Goal: Information Seeking & Learning: Compare options

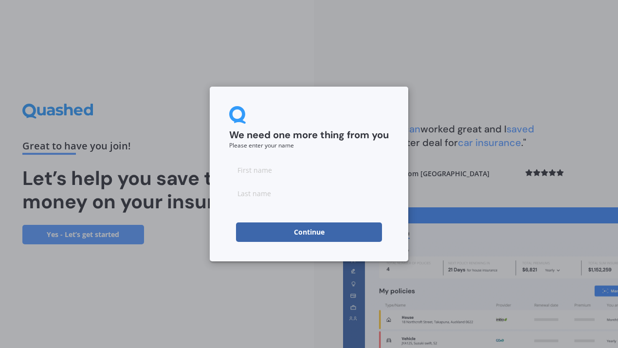
click at [256, 172] on input at bounding box center [309, 169] width 160 height 19
type input "[PERSON_NAME]"
click at [305, 234] on button "Continue" at bounding box center [309, 231] width 146 height 19
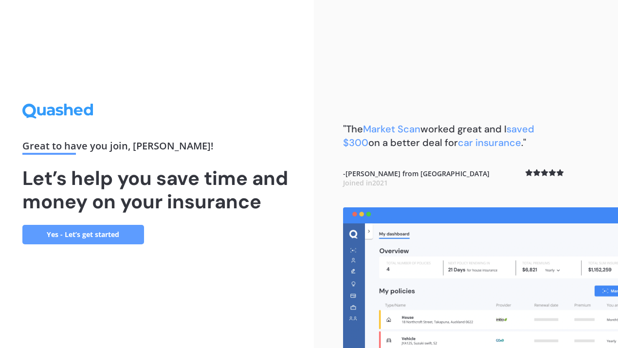
click at [82, 237] on link "Yes - Let’s get started" at bounding box center [83, 234] width 122 height 19
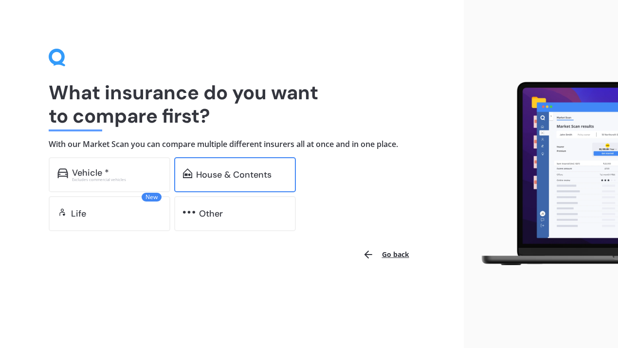
click at [220, 172] on div "House & Contents" at bounding box center [233, 175] width 75 height 10
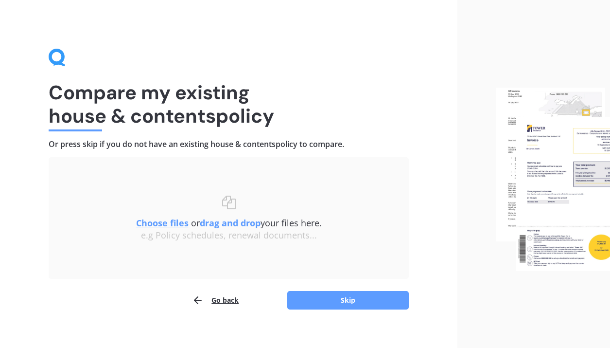
click at [153, 222] on u "Choose files" at bounding box center [162, 223] width 53 height 12
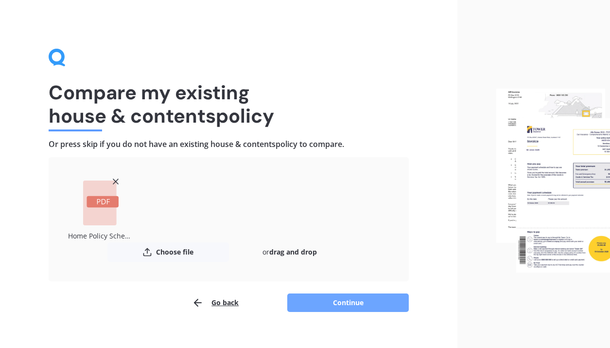
click at [357, 298] on button "Continue" at bounding box center [348, 302] width 122 height 18
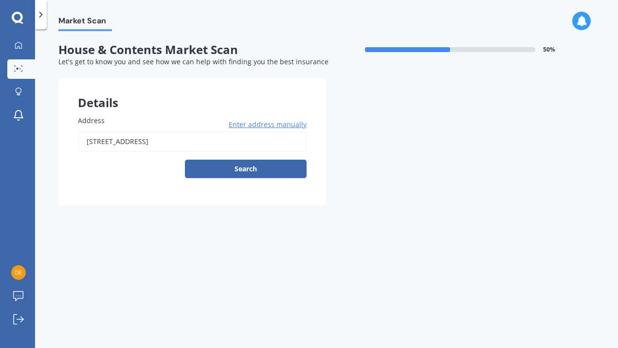
click at [148, 142] on input "[STREET_ADDRESS]" at bounding box center [192, 141] width 229 height 20
type input "[STREET_ADDRESS]"
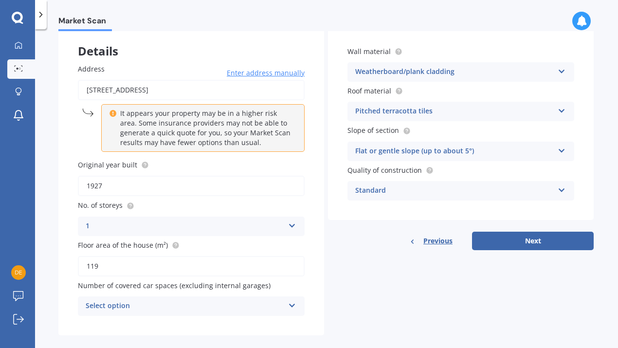
scroll to position [60, 0]
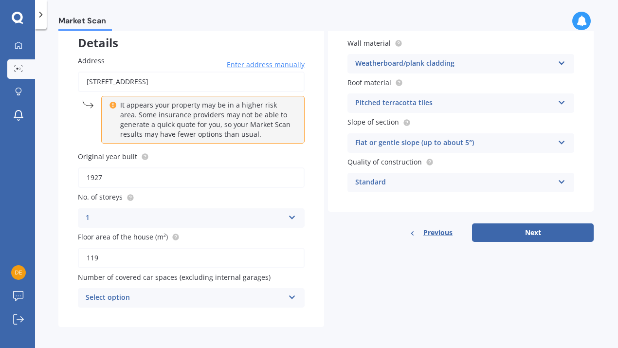
click at [288, 292] on icon at bounding box center [292, 295] width 8 height 7
click at [369, 269] on div "Details Address [STREET_ADDRESS] Enter address manually It appears your propert…" at bounding box center [325, 172] width 535 height 308
click at [290, 295] on icon at bounding box center [292, 295] width 8 height 7
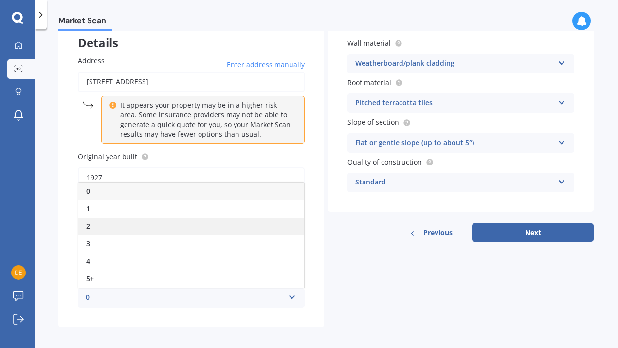
click at [116, 218] on div "2" at bounding box center [191, 226] width 226 height 18
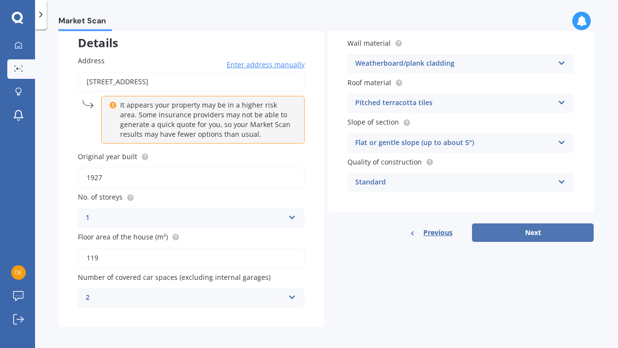
click at [520, 230] on button "Next" at bounding box center [533, 232] width 122 height 18
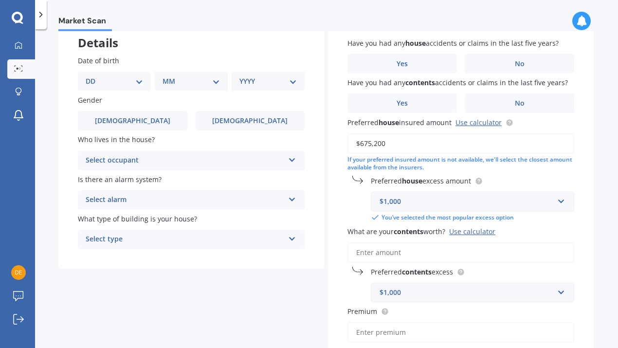
scroll to position [0, 0]
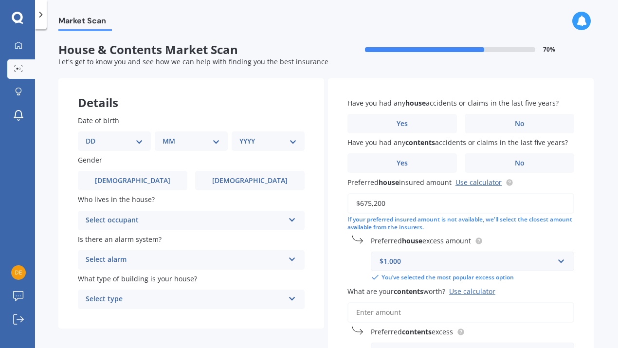
select select "31"
select select "05"
select select "1965"
click at [111, 180] on label "[DEMOGRAPHIC_DATA]" at bounding box center [132, 180] width 109 height 19
click at [0, 0] on input "[DEMOGRAPHIC_DATA]" at bounding box center [0, 0] width 0 height 0
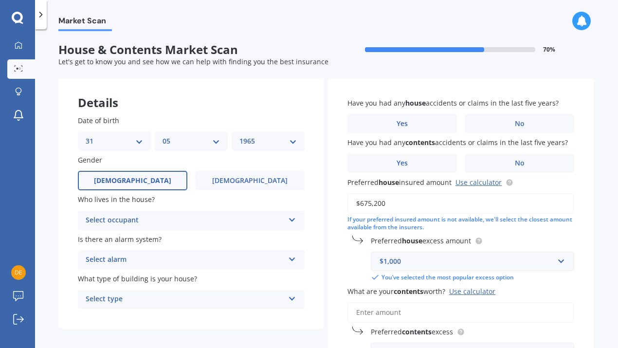
click at [289, 219] on icon at bounding box center [292, 217] width 8 height 7
click at [104, 238] on span "Owner" at bounding box center [97, 238] width 22 height 9
click at [290, 257] on icon at bounding box center [292, 257] width 8 height 7
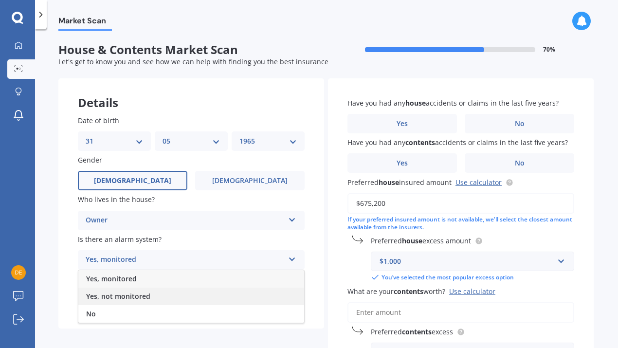
click at [145, 294] on span "Yes, not monitored" at bounding box center [118, 295] width 64 height 9
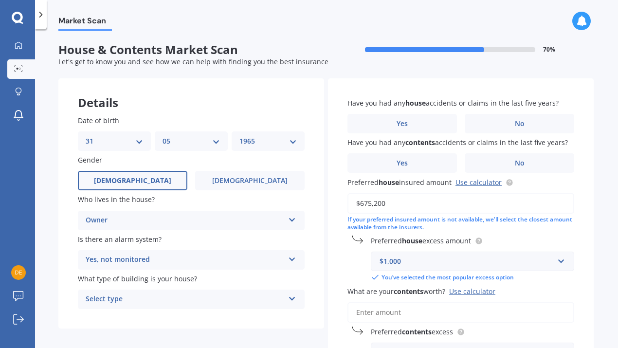
click at [291, 295] on icon at bounding box center [292, 296] width 8 height 7
click at [123, 240] on span "Freestanding" at bounding box center [107, 244] width 43 height 9
click at [515, 120] on span "No" at bounding box center [520, 124] width 10 height 8
click at [0, 0] on input "No" at bounding box center [0, 0] width 0 height 0
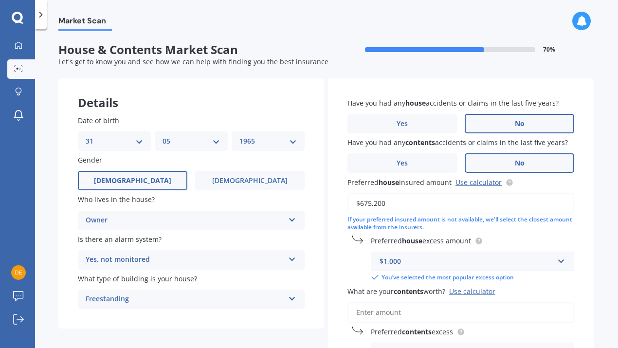
click at [517, 162] on span "No" at bounding box center [520, 163] width 10 height 8
click at [0, 0] on input "No" at bounding box center [0, 0] width 0 height 0
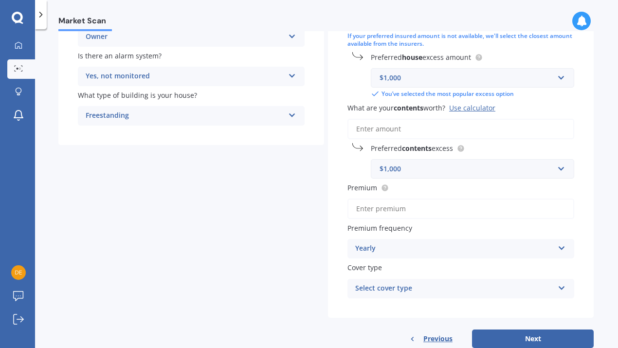
scroll to position [182, 0]
click at [362, 207] on input "Premium" at bounding box center [460, 209] width 227 height 20
paste input "$3,837.82"
type input "$3,837.82"
click at [411, 288] on div "Select cover type" at bounding box center [454, 290] width 198 height 12
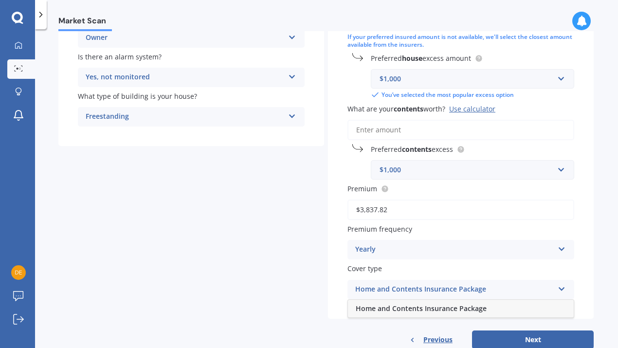
click at [411, 305] on span "Home and Contents Insurance Package" at bounding box center [421, 308] width 131 height 9
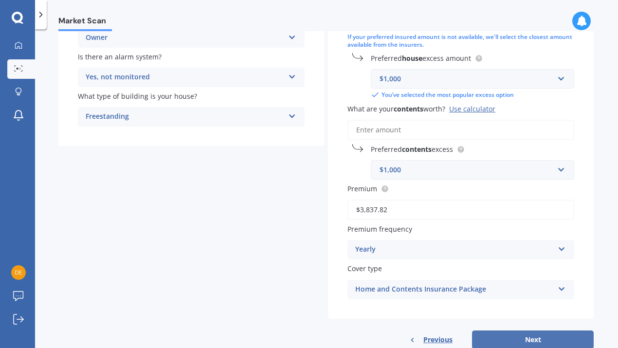
click at [522, 334] on button "Next" at bounding box center [533, 339] width 122 height 18
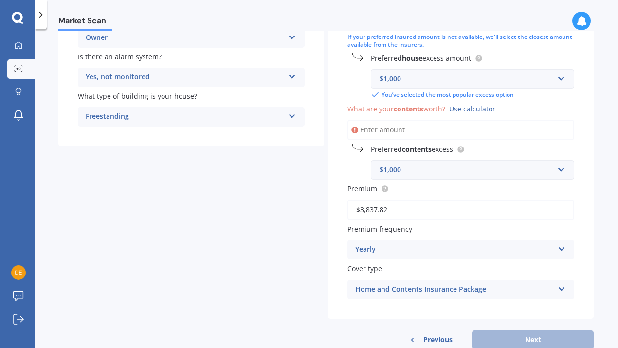
paste input "$140,100"
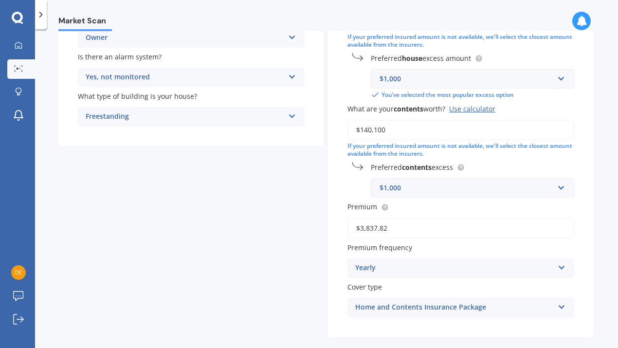
click at [360, 127] on input "$140,100" at bounding box center [460, 130] width 227 height 20
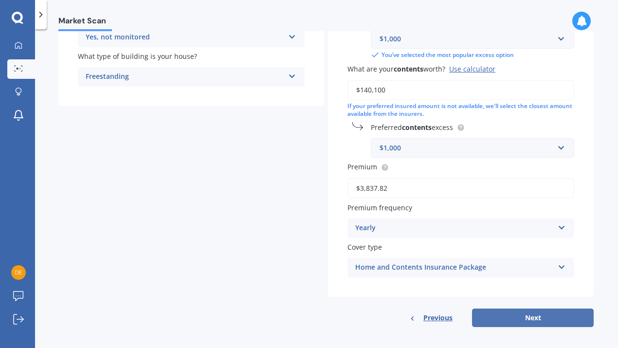
type input "$140,100"
click at [526, 314] on button "Next" at bounding box center [533, 317] width 122 height 18
select select "31"
select select "05"
select select "1965"
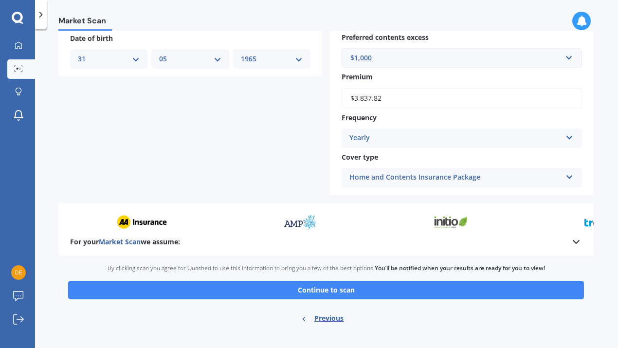
scroll to position [413, 0]
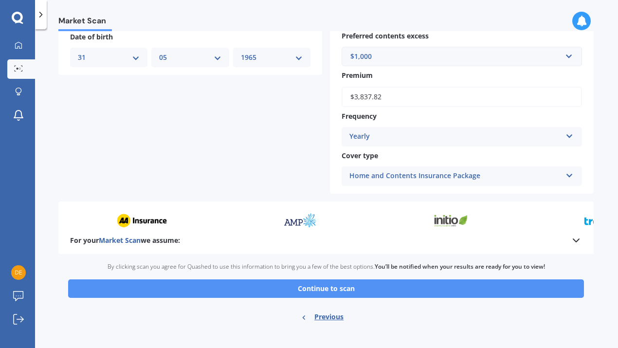
click at [329, 284] on button "Continue to scan" at bounding box center [326, 288] width 516 height 18
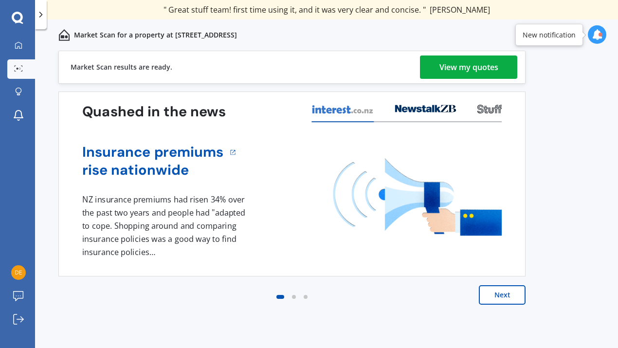
click at [470, 68] on div "View my quotes" at bounding box center [468, 66] width 59 height 23
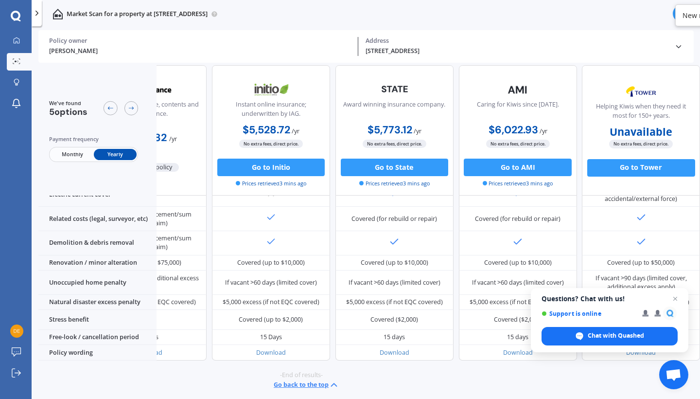
scroll to position [416, 55]
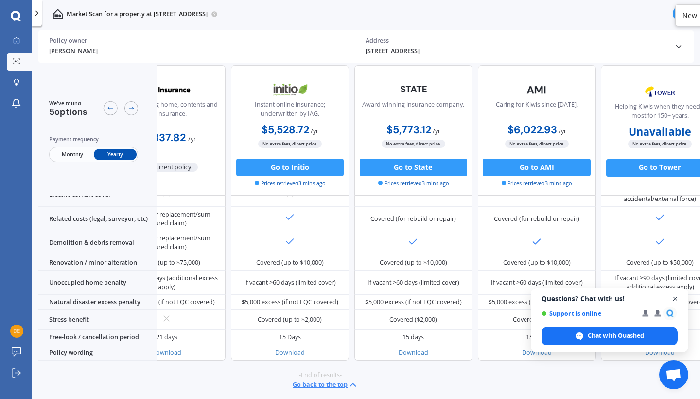
click at [617, 297] on span "Open chat" at bounding box center [676, 299] width 12 height 12
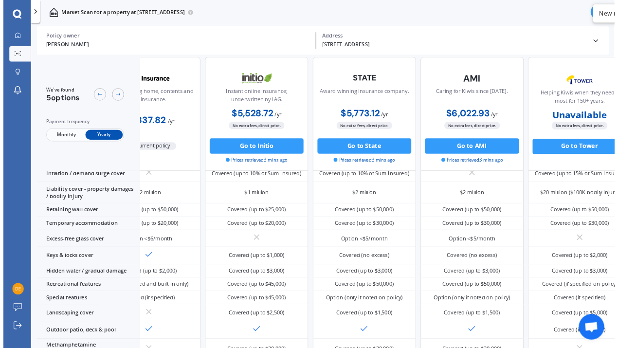
scroll to position [81, 55]
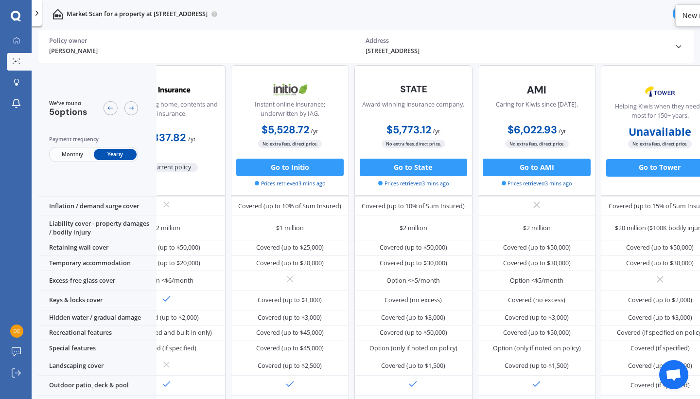
click at [601, 20] on div "Market Scan for a property at [STREET_ADDRESS]" at bounding box center [366, 14] width 669 height 28
click at [16, 38] on icon at bounding box center [16, 40] width 7 height 7
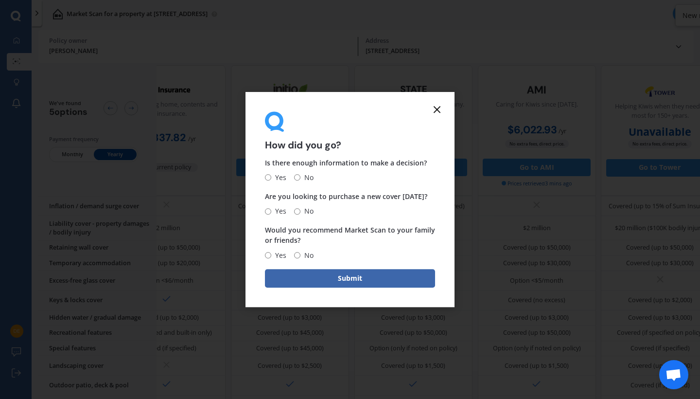
click at [267, 177] on input "Yes" at bounding box center [268, 178] width 6 height 6
radio input "true"
click at [299, 210] on input "No" at bounding box center [297, 211] width 6 height 6
radio input "true"
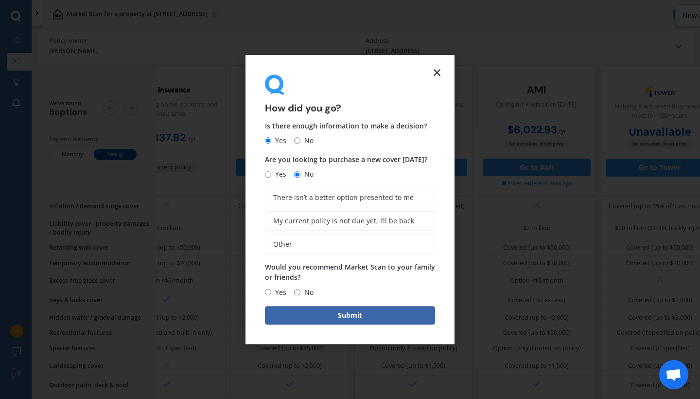
click at [272, 290] on span "Yes" at bounding box center [278, 292] width 15 height 12
click at [271, 290] on input "Yes" at bounding box center [268, 292] width 6 height 6
radio input "true"
click at [308, 200] on span "There isn’t a better option presented to me" at bounding box center [343, 198] width 141 height 8
click at [0, 0] on input "There isn’t a better option presented to me" at bounding box center [0, 0] width 0 height 0
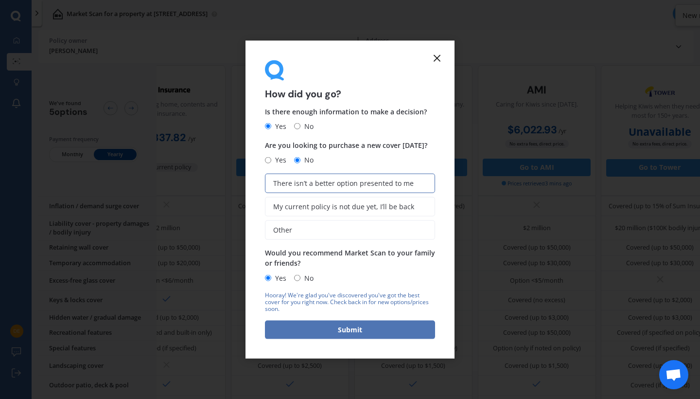
click at [348, 330] on button "Submit" at bounding box center [350, 329] width 170 height 18
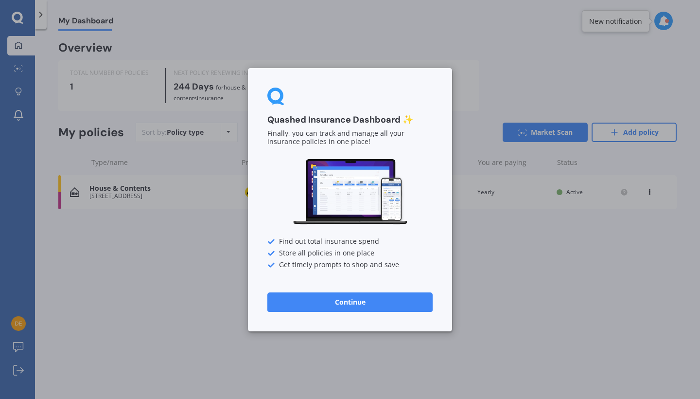
click at [340, 308] on button "Continue" at bounding box center [350, 301] width 165 height 19
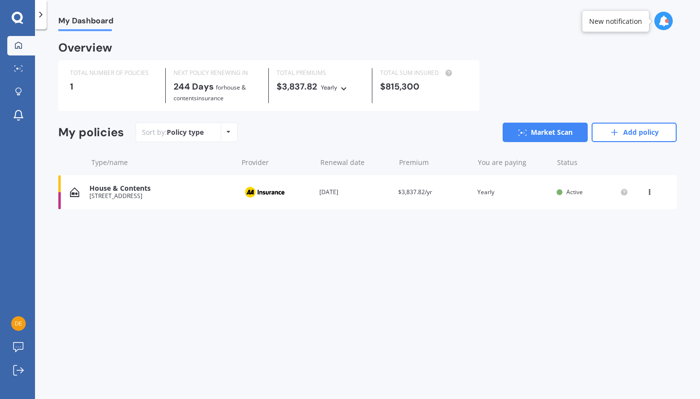
click at [345, 300] on div "My Dashboard Overview TOTAL NUMBER OF POLICIES 1 NEXT POLICY RENEWING [DATE] fo…" at bounding box center [367, 216] width 665 height 370
click at [617, 129] on link "Add policy" at bounding box center [634, 132] width 85 height 19
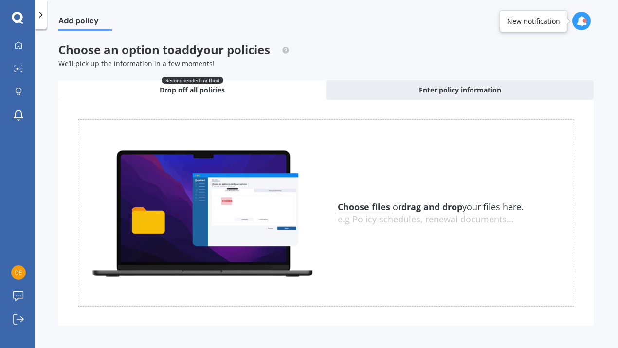
click at [354, 207] on u "Choose files" at bounding box center [364, 207] width 53 height 12
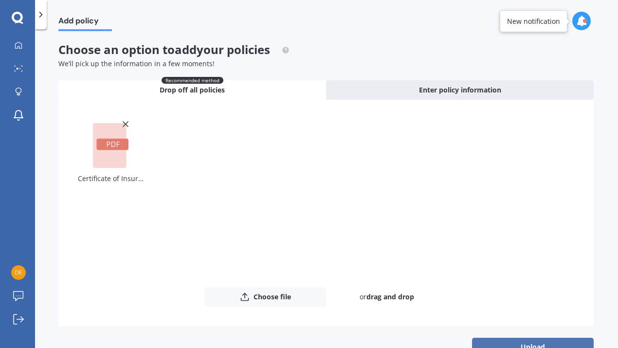
click at [526, 341] on button "Upload" at bounding box center [533, 347] width 122 height 18
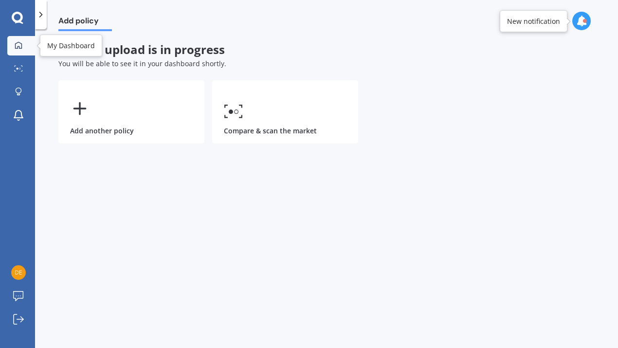
click at [13, 45] on div at bounding box center [18, 45] width 15 height 9
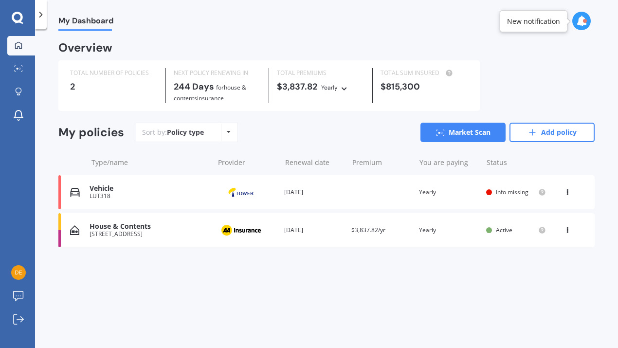
click at [507, 189] on span "Info missing" at bounding box center [512, 192] width 33 height 8
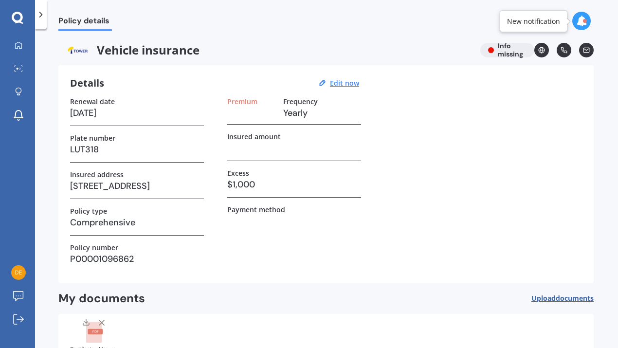
click at [250, 146] on h3 at bounding box center [294, 148] width 134 height 15
click at [253, 154] on h3 at bounding box center [294, 148] width 134 height 15
click at [347, 79] on u "Edit now" at bounding box center [344, 82] width 29 height 9
select select "30"
select select "06"
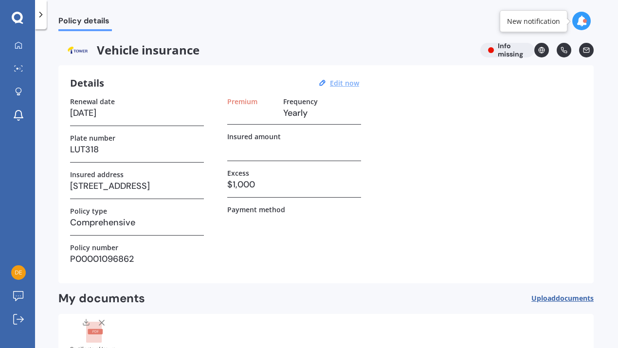
select select "2026"
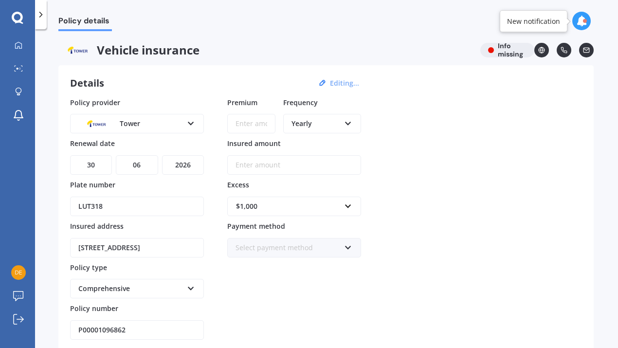
click at [247, 164] on input "Insured amount" at bounding box center [294, 164] width 134 height 19
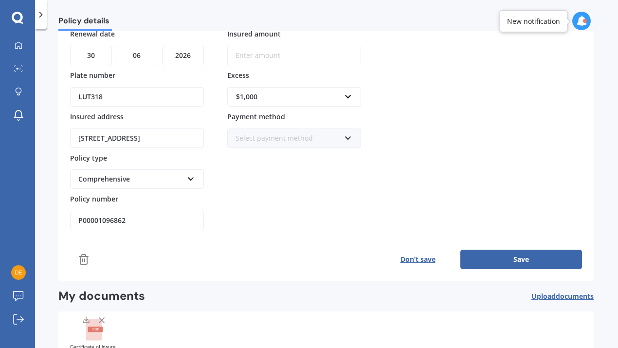
scroll to position [110, 0]
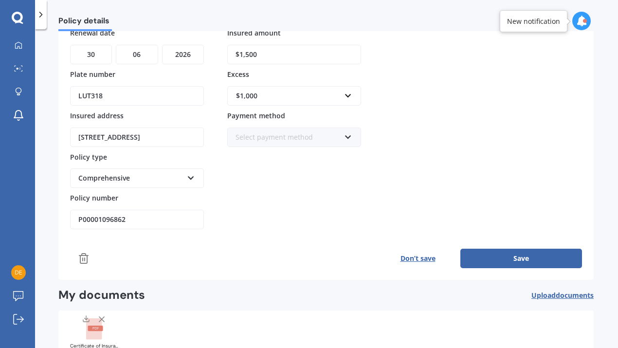
type input "$15,000"
click at [522, 252] on button "Save" at bounding box center [521, 258] width 122 height 19
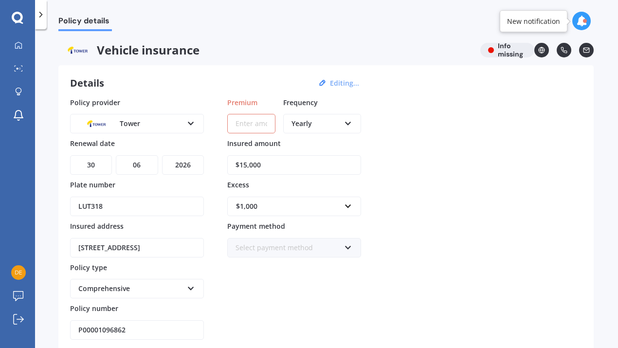
paste input "$729.55"
type input "$729.55"
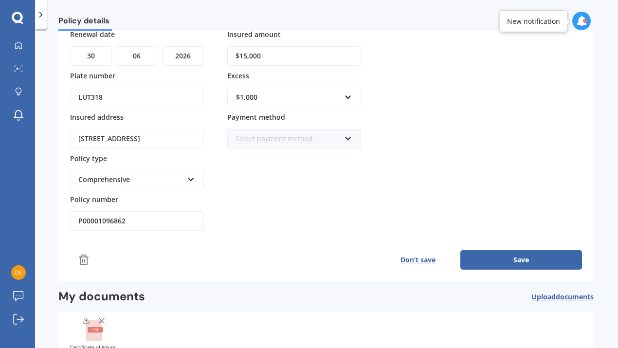
scroll to position [107, 0]
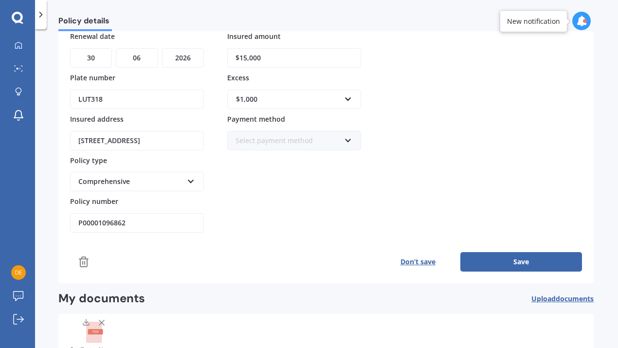
click at [350, 136] on icon at bounding box center [348, 138] width 8 height 7
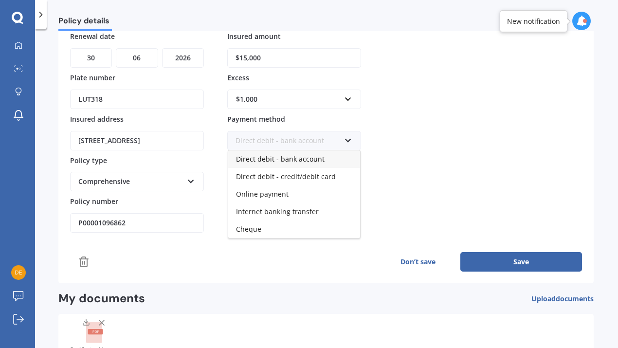
click at [290, 163] on div "Direct debit - bank account" at bounding box center [294, 159] width 132 height 18
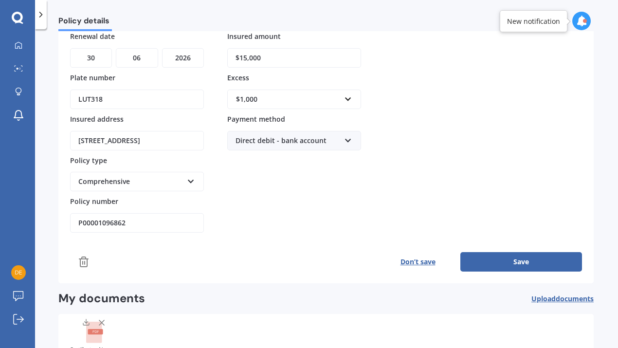
click at [520, 262] on button "Save" at bounding box center [521, 261] width 122 height 19
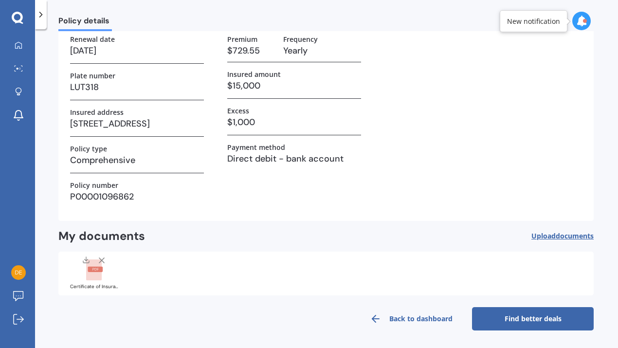
scroll to position [61, 0]
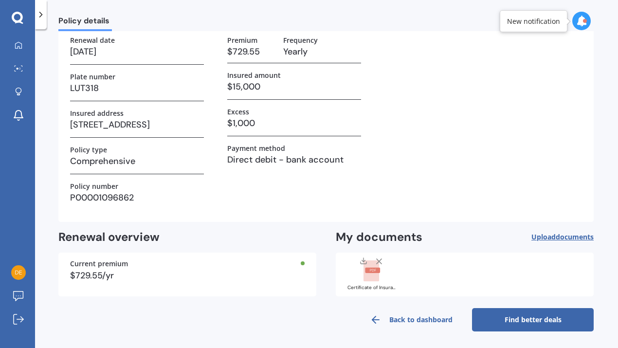
click at [523, 325] on link "Find better deals" at bounding box center [533, 319] width 122 height 23
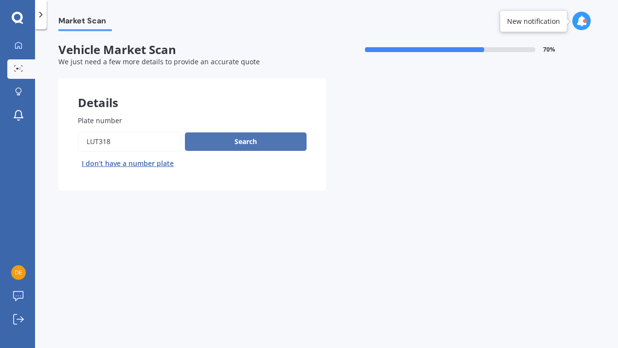
click at [243, 135] on button "Search" at bounding box center [246, 141] width 122 height 18
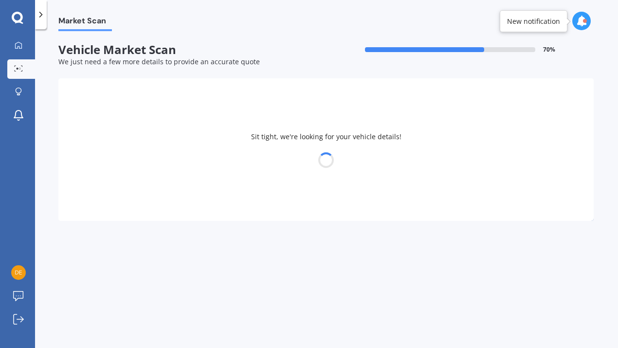
select select "SUZUKI"
select select "SWIFT"
select select "31"
select select "05"
select select "1965"
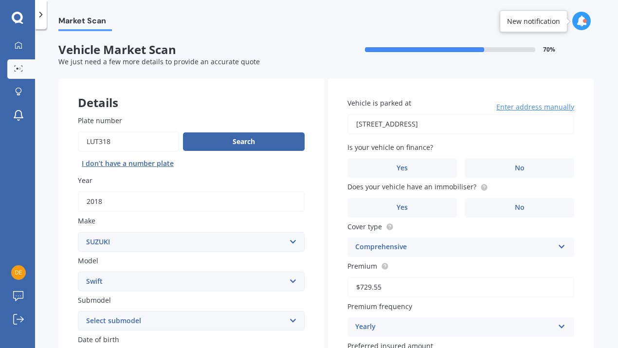
drag, startPoint x: 611, startPoint y: 103, endPoint x: 611, endPoint y: 108, distance: 5.4
click at [611, 108] on div "Market Scan Vehicle Market Scan 70 % We just need a few more details to provide…" at bounding box center [326, 190] width 583 height 319
click at [515, 206] on span "No" at bounding box center [520, 207] width 10 height 8
click at [0, 0] on input "No" at bounding box center [0, 0] width 0 height 0
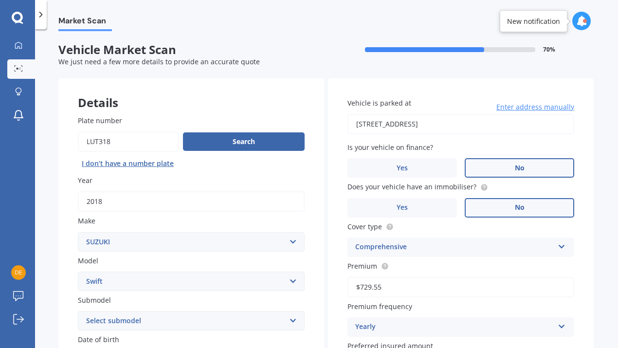
click at [525, 165] on label "No" at bounding box center [518, 167] width 109 height 19
click at [0, 0] on input "No" at bounding box center [0, 0] width 0 height 0
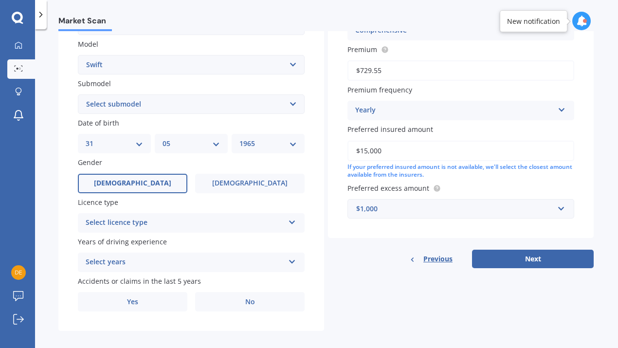
scroll to position [214, 0]
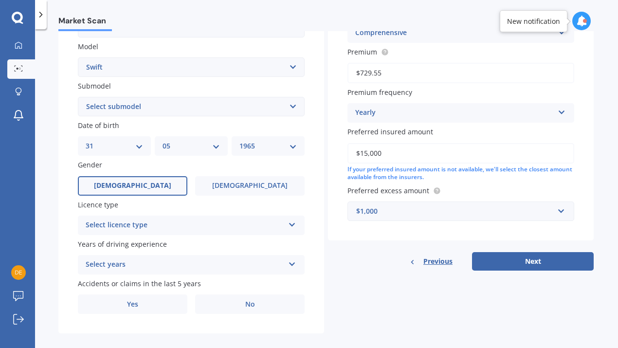
click at [290, 220] on icon at bounding box center [292, 222] width 8 height 7
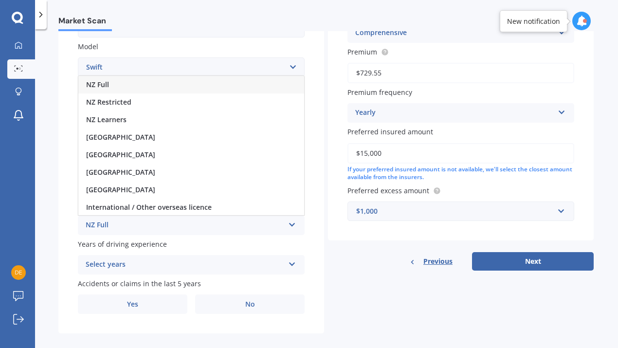
click at [145, 84] on div "NZ Full" at bounding box center [191, 85] width 226 height 18
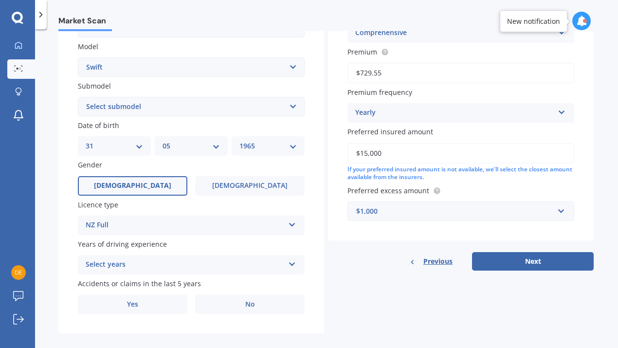
click at [289, 262] on icon at bounding box center [292, 262] width 8 height 7
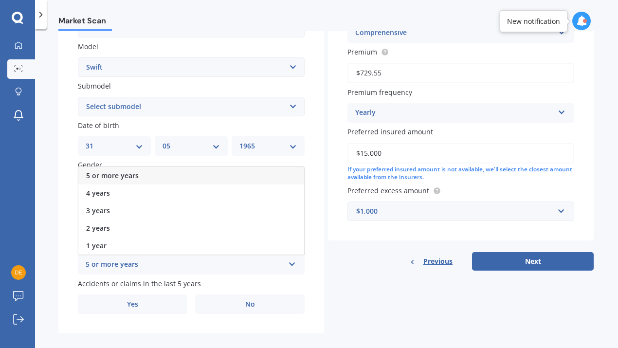
click at [124, 172] on span "5 or more years" at bounding box center [112, 175] width 53 height 9
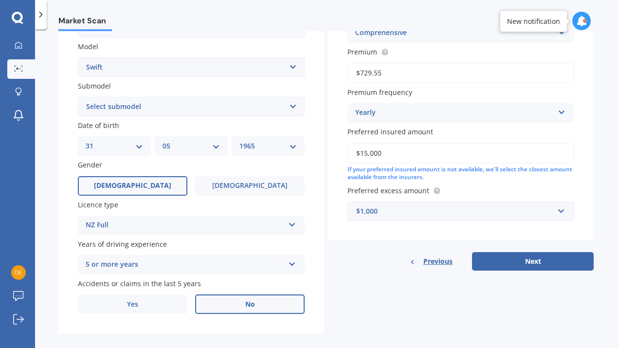
click at [261, 302] on label "No" at bounding box center [249, 303] width 109 height 19
click at [0, 0] on input "No" at bounding box center [0, 0] width 0 height 0
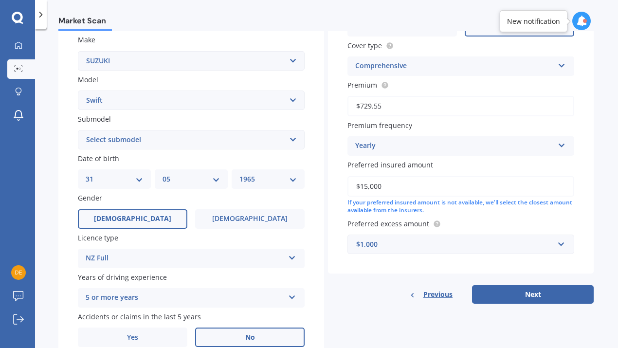
scroll to position [221, 0]
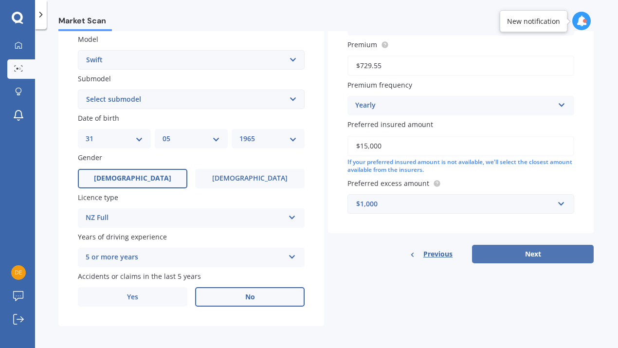
click at [517, 250] on button "Next" at bounding box center [533, 254] width 122 height 18
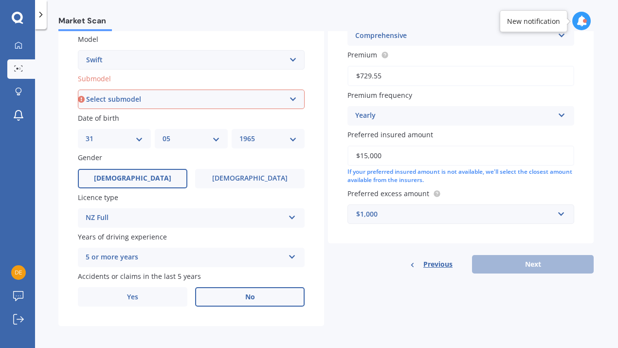
click at [290, 93] on select "Select submodel (All other) Cino Diesel Turbo GA GL GLX GO GP GS GTI LTD RS Hyb…" at bounding box center [191, 98] width 227 height 19
select select "GLX"
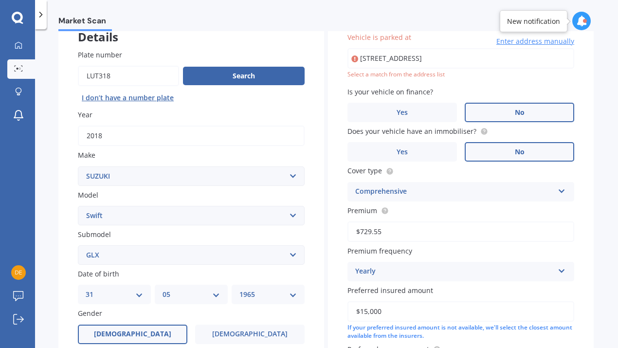
type input "[STREET_ADDRESS]"
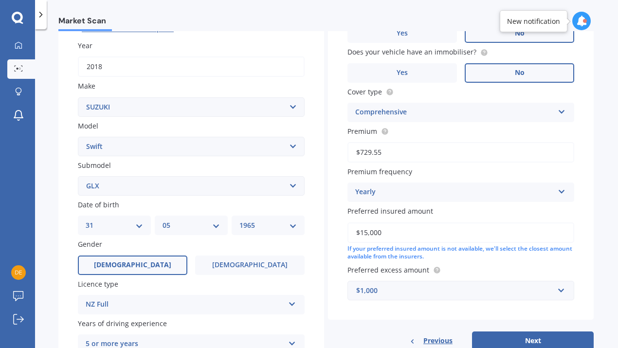
scroll to position [221, 0]
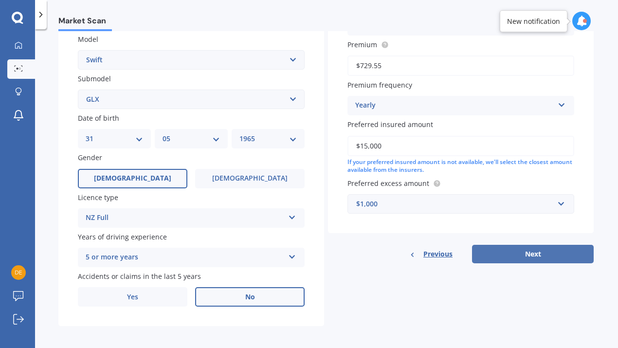
click at [512, 245] on button "Next" at bounding box center [533, 254] width 122 height 18
select select "31"
select select "05"
select select "1965"
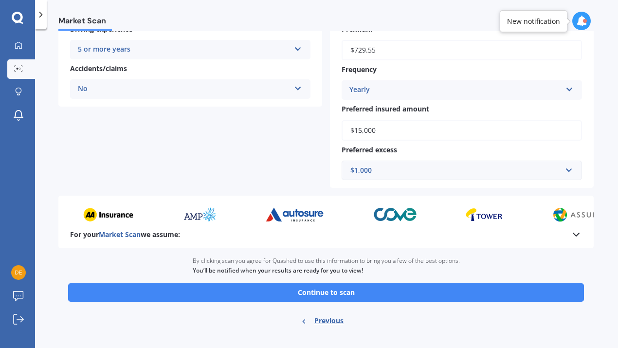
click at [525, 254] on div "Ready to go By clicking scan you agree for Quashed to use this information to b…" at bounding box center [325, 292] width 535 height 88
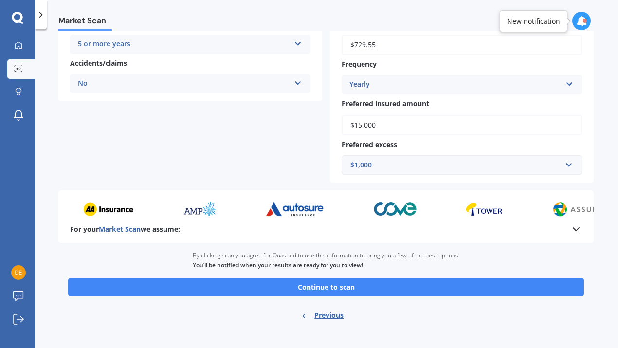
scroll to position [228, 0]
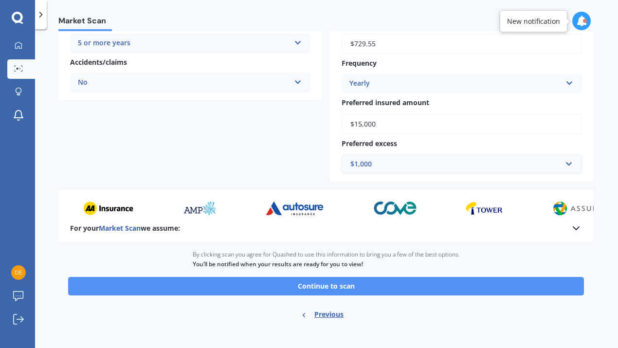
click at [334, 286] on button "Continue to scan" at bounding box center [326, 286] width 516 height 18
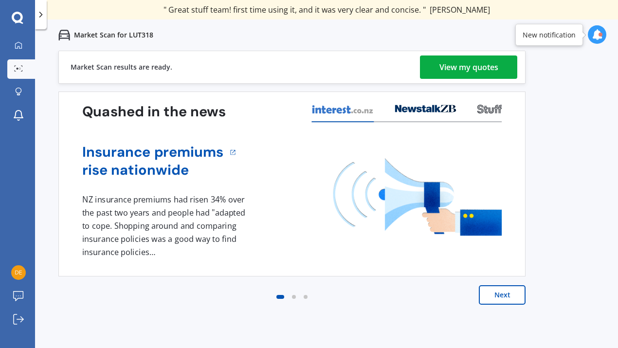
click at [464, 68] on div "View my quotes" at bounding box center [468, 66] width 59 height 23
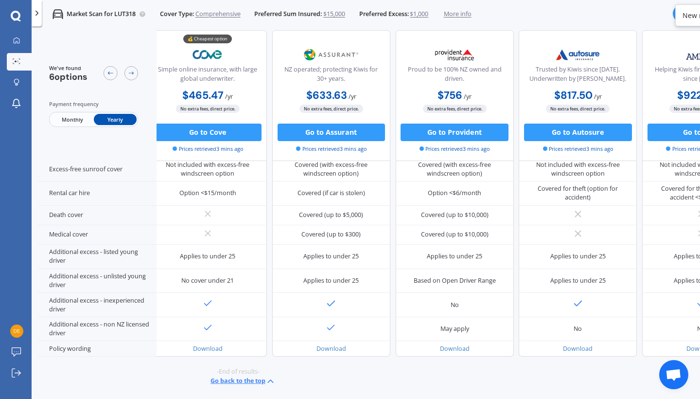
scroll to position [435, 217]
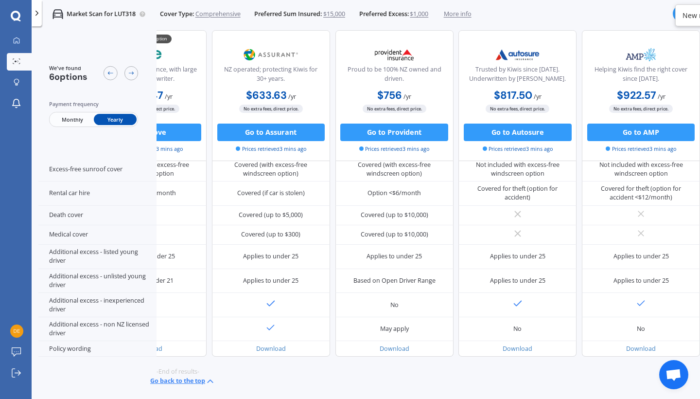
drag, startPoint x: 229, startPoint y: 397, endPoint x: 125, endPoint y: 380, distance: 104.6
click at [125, 347] on div "We've found 6 options Payment frequency Monthly Yearly Helping Kiwis when they …" at bounding box center [369, 228] width 662 height 397
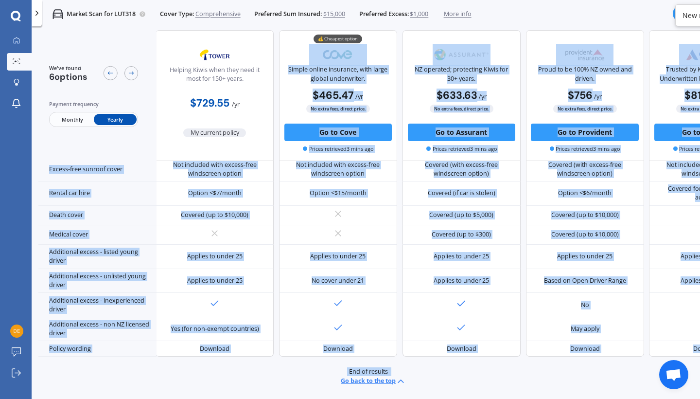
scroll to position [435, 0]
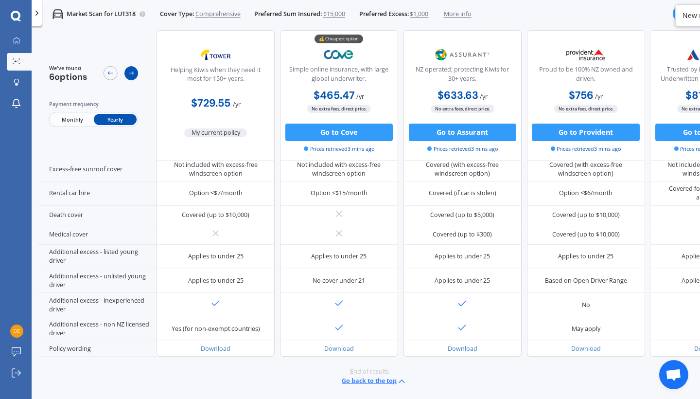
click at [130, 73] on icon at bounding box center [131, 73] width 7 height 7
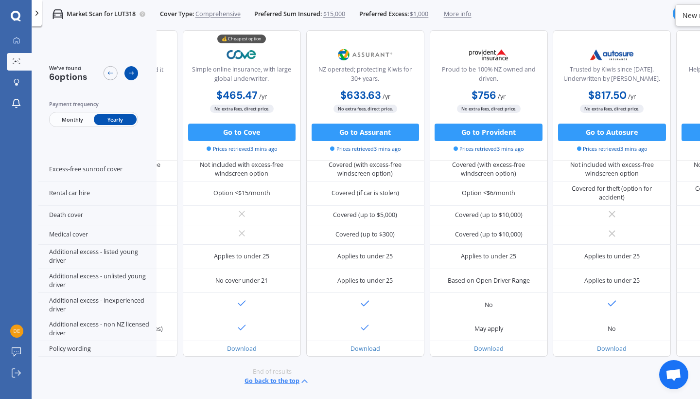
scroll to position [434, 130]
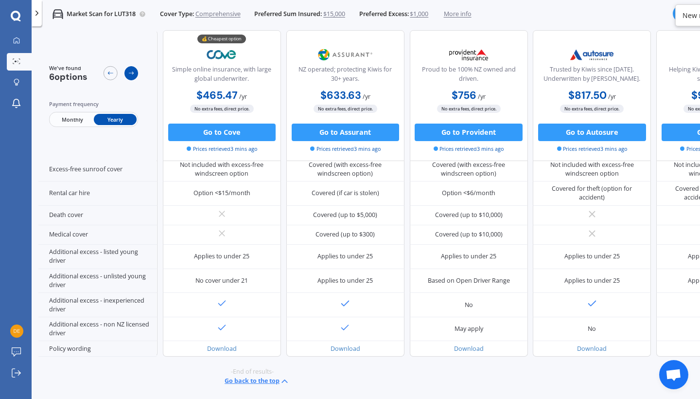
click at [132, 74] on icon at bounding box center [131, 73] width 7 height 7
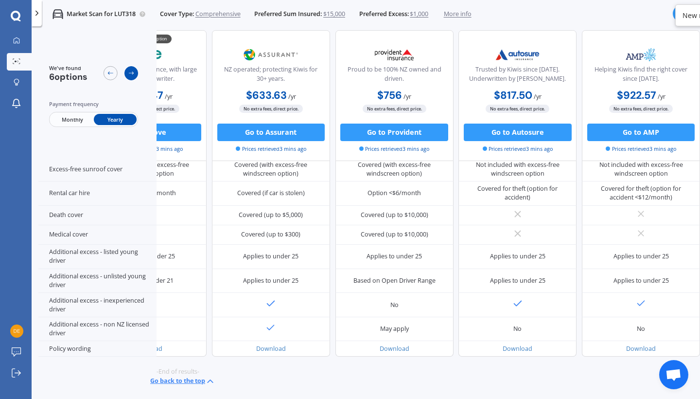
click at [132, 74] on icon at bounding box center [131, 73] width 7 height 7
click at [109, 74] on icon at bounding box center [110, 73] width 7 height 7
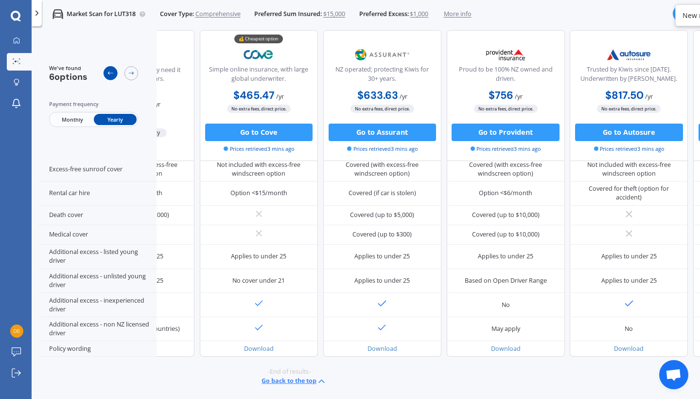
scroll to position [433, 86]
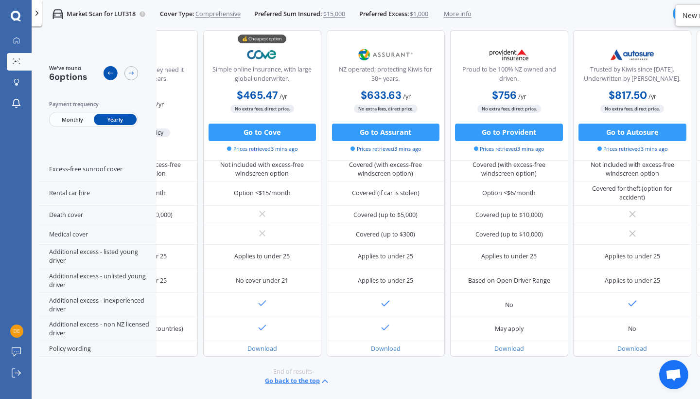
click at [109, 74] on icon at bounding box center [110, 73] width 7 height 7
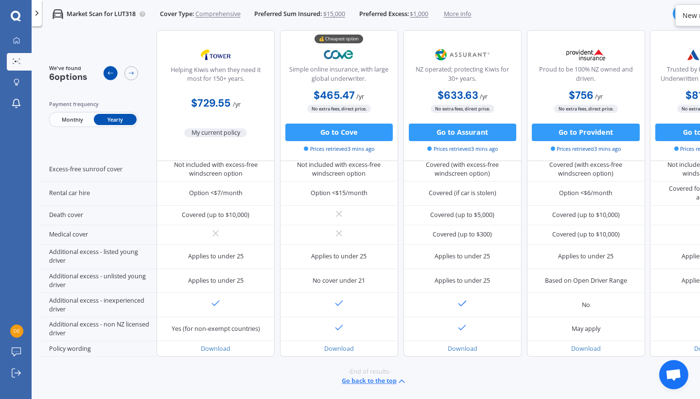
click at [109, 74] on icon at bounding box center [110, 73] width 7 height 7
click at [11, 41] on div at bounding box center [16, 41] width 13 height 8
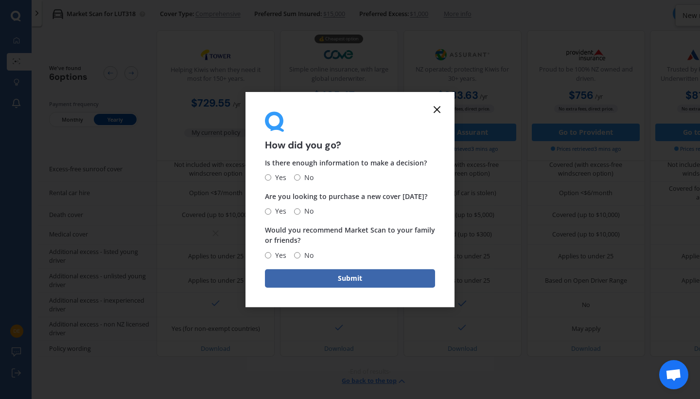
click at [269, 179] on input "Yes" at bounding box center [268, 178] width 6 height 6
radio input "true"
click at [301, 212] on span "No" at bounding box center [307, 211] width 13 height 12
click at [300, 212] on input "No" at bounding box center [297, 211] width 6 height 6
radio input "true"
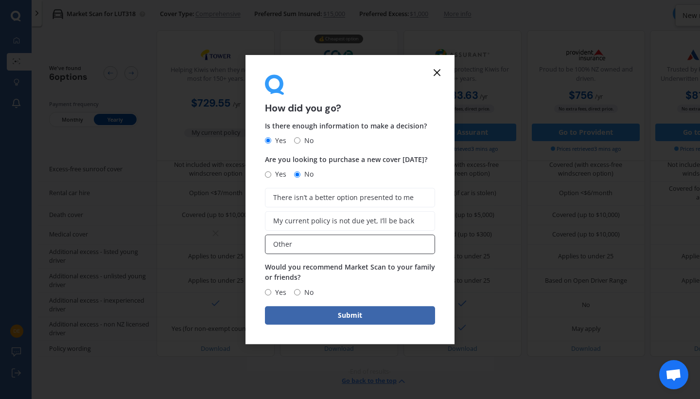
click at [302, 242] on label "Other" at bounding box center [350, 243] width 170 height 19
click at [0, 0] on input "Other" at bounding box center [0, 0] width 0 height 0
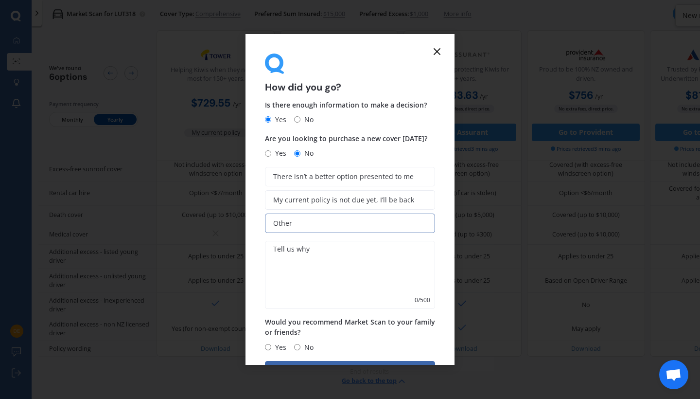
click at [297, 247] on textarea at bounding box center [350, 275] width 170 height 68
type textarea "Decide later"
click at [271, 344] on span "Yes" at bounding box center [278, 347] width 15 height 12
click at [271, 344] on input "Yes" at bounding box center [268, 347] width 6 height 6
radio input "true"
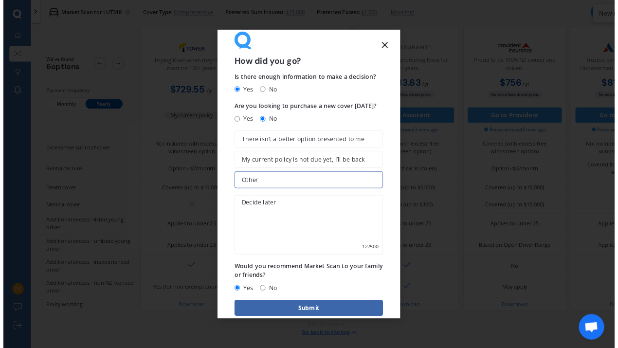
scroll to position [32, 0]
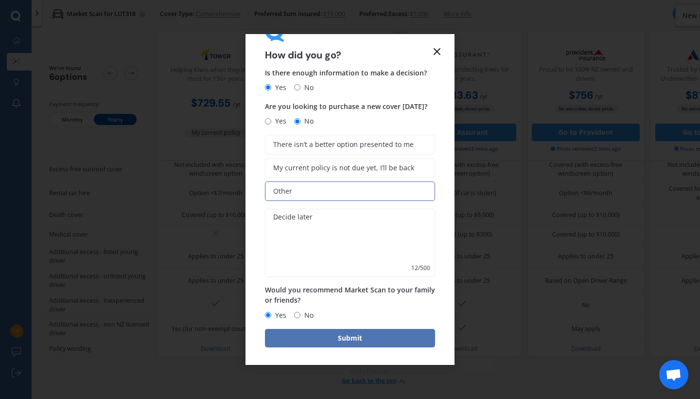
click at [359, 335] on button "Submit" at bounding box center [350, 338] width 170 height 18
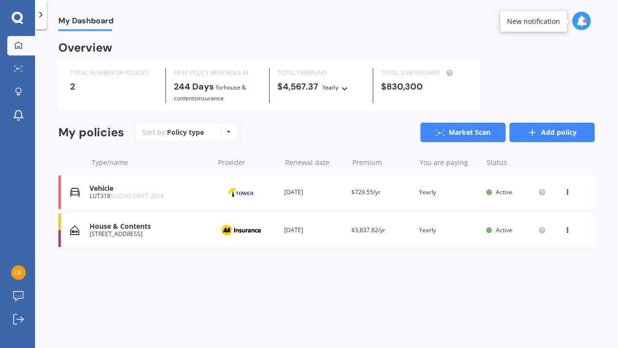
click at [549, 126] on link "Add policy" at bounding box center [551, 132] width 85 height 19
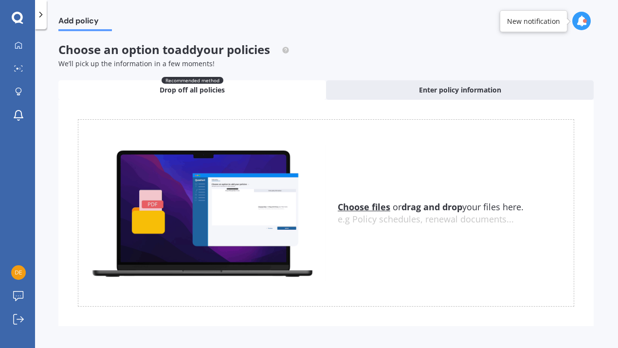
click at [358, 206] on u "Choose files" at bounding box center [364, 207] width 53 height 12
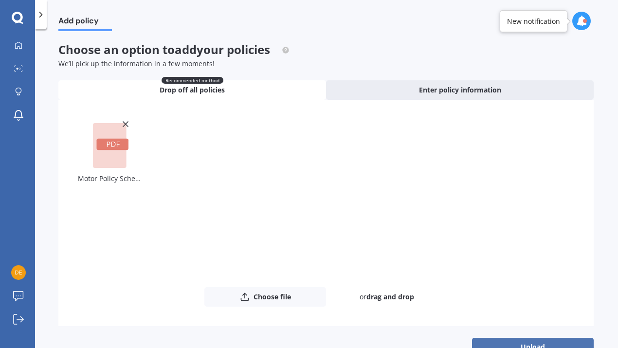
click at [527, 340] on button "Upload" at bounding box center [533, 347] width 122 height 18
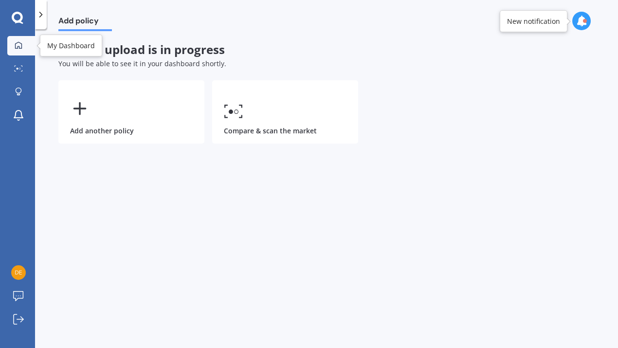
click at [19, 43] on icon at bounding box center [19, 45] width 8 height 8
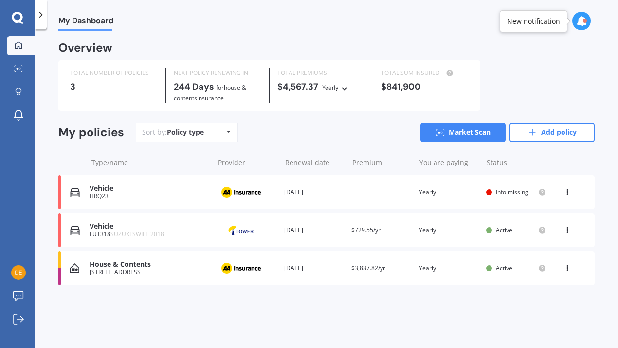
click at [507, 190] on span "Info missing" at bounding box center [512, 192] width 33 height 8
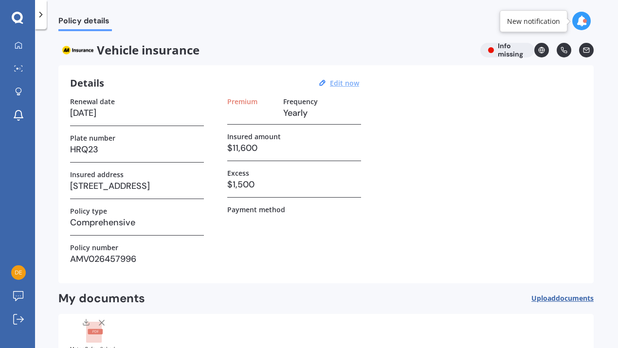
click at [340, 84] on u "Edit now" at bounding box center [344, 82] width 29 height 9
select select "10"
select select "06"
select select "2026"
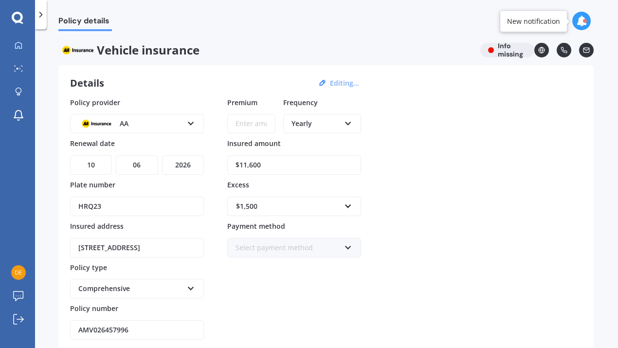
click at [349, 245] on icon at bounding box center [348, 245] width 8 height 7
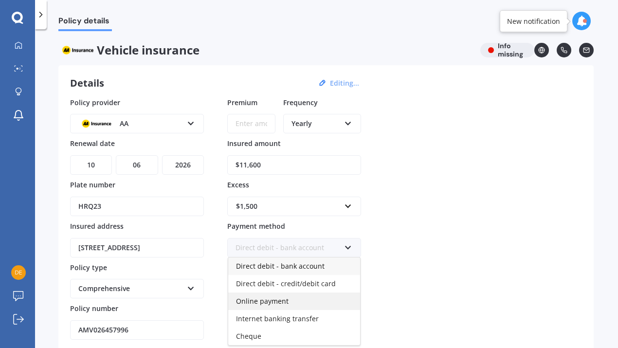
click at [278, 304] on span "Online payment" at bounding box center [262, 300] width 53 height 9
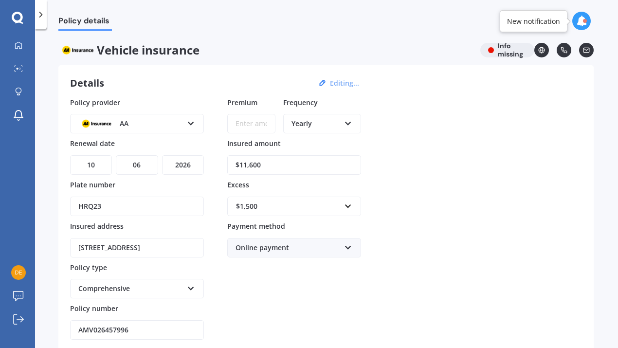
click at [244, 122] on input "Premium" at bounding box center [251, 123] width 48 height 19
paste input "$374.44"
type input "$374.44"
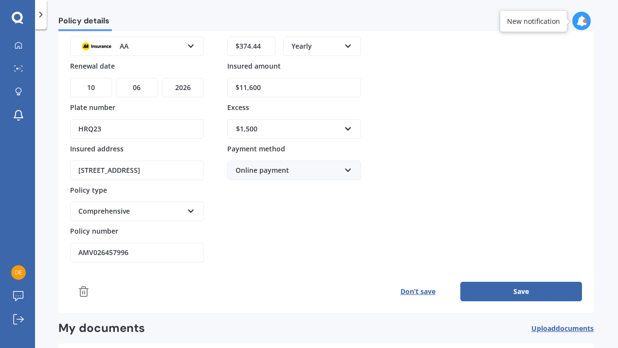
scroll to position [111, 0]
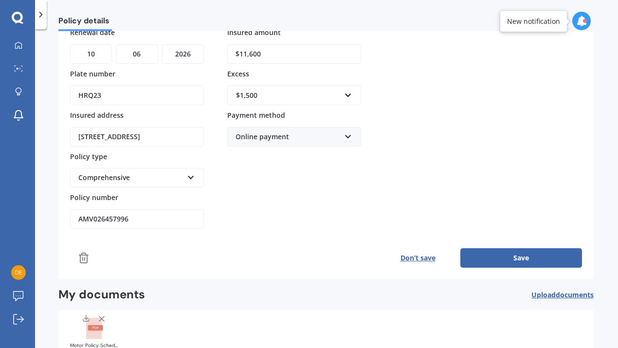
click at [524, 267] on button "Save" at bounding box center [521, 257] width 122 height 19
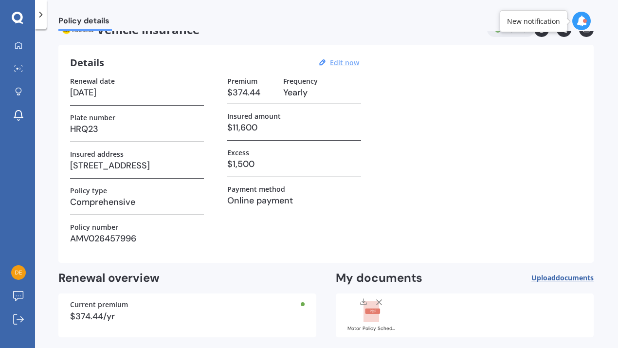
scroll to position [61, 0]
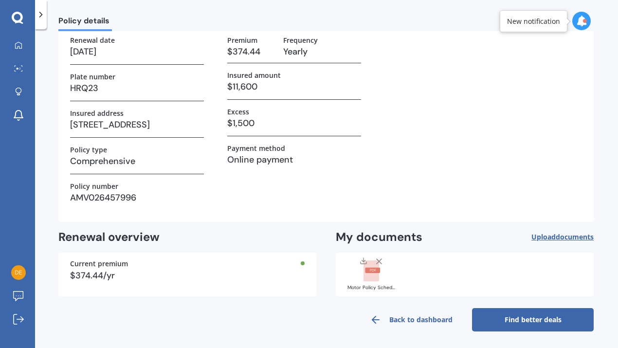
click at [536, 316] on link "Find better deals" at bounding box center [533, 319] width 122 height 23
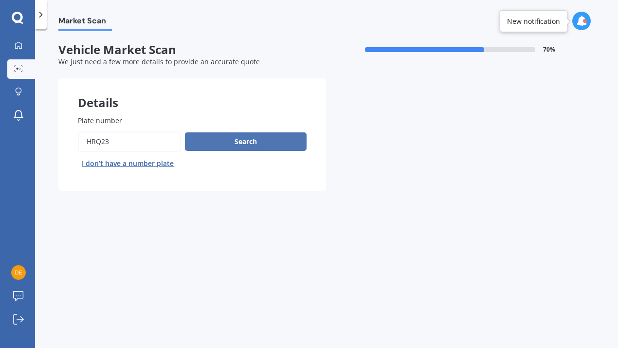
click at [250, 141] on button "Search" at bounding box center [246, 141] width 122 height 18
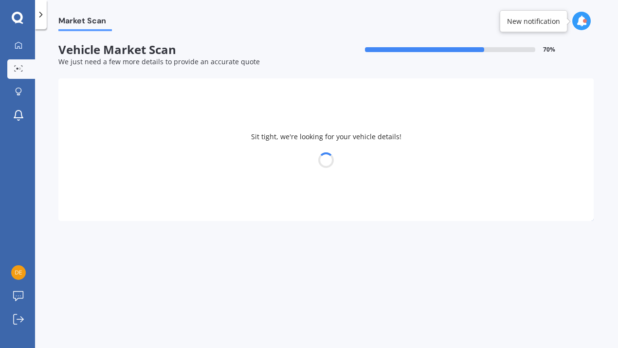
select select "TOYOTA"
select select "COROLLA"
select select "31"
select select "05"
select select "1965"
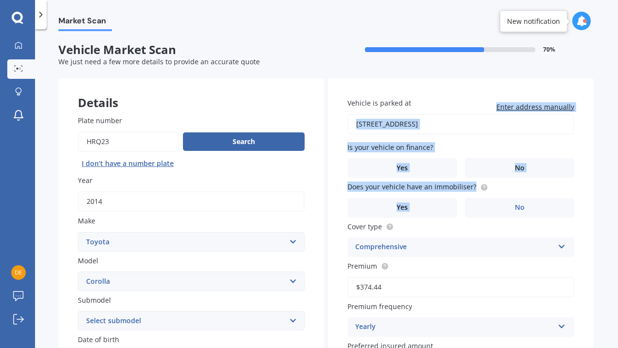
drag, startPoint x: 612, startPoint y: 112, endPoint x: 622, endPoint y: 198, distance: 86.2
click at [617, 198] on html "We are experiencing high volume of Market Scans . Just a heads up we will have …" at bounding box center [309, 174] width 618 height 348
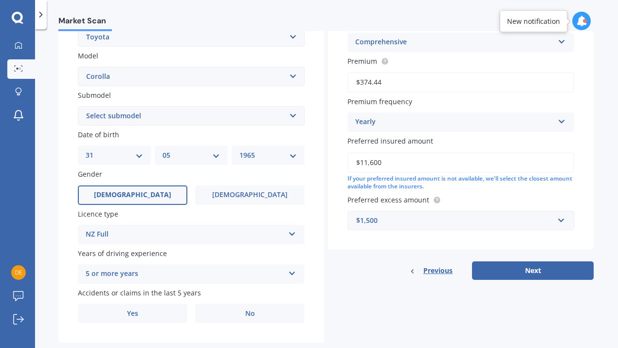
scroll to position [213, 0]
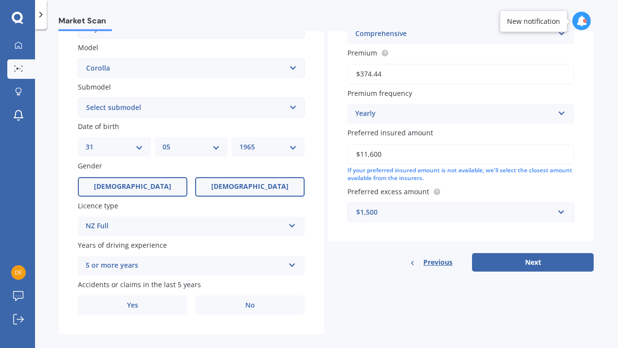
click at [254, 177] on label "[DEMOGRAPHIC_DATA]" at bounding box center [249, 186] width 109 height 19
click at [0, 0] on input "[DEMOGRAPHIC_DATA]" at bounding box center [0, 0] width 0 height 0
click at [289, 106] on select "Select submodel (All other) Axio Diesel [PERSON_NAME] 2WD [PERSON_NAME] 4WD FXG…" at bounding box center [191, 107] width 227 height 19
select select "GL"
click at [137, 182] on span "[DEMOGRAPHIC_DATA]" at bounding box center [132, 186] width 77 height 8
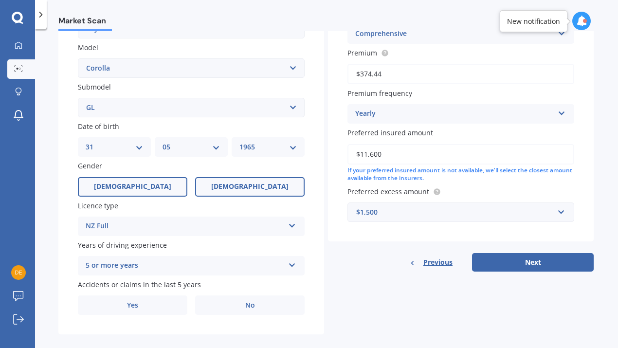
click at [0, 0] on input "[DEMOGRAPHIC_DATA]" at bounding box center [0, 0] width 0 height 0
click at [249, 182] on span "[DEMOGRAPHIC_DATA]" at bounding box center [249, 186] width 77 height 8
click at [0, 0] on input "[DEMOGRAPHIC_DATA]" at bounding box center [0, 0] width 0 height 0
click at [128, 182] on span "[DEMOGRAPHIC_DATA]" at bounding box center [132, 186] width 77 height 8
click at [0, 0] on input "[DEMOGRAPHIC_DATA]" at bounding box center [0, 0] width 0 height 0
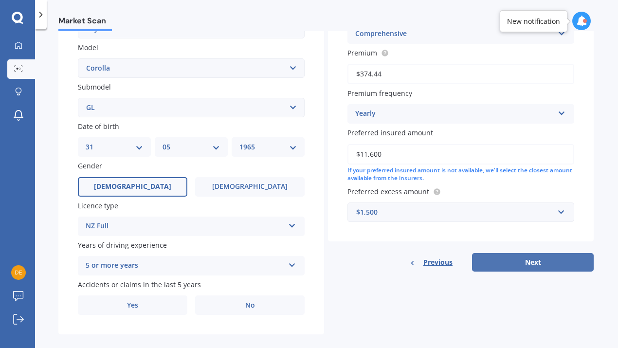
click at [522, 259] on button "Next" at bounding box center [533, 262] width 122 height 18
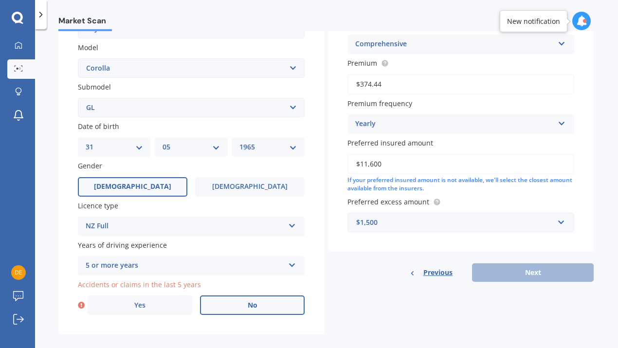
click at [254, 301] on span "No" at bounding box center [253, 305] width 10 height 8
click at [0, 0] on input "No" at bounding box center [0, 0] width 0 height 0
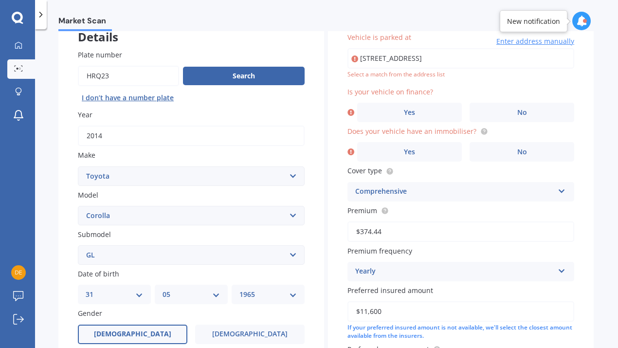
type input "[STREET_ADDRESS]"
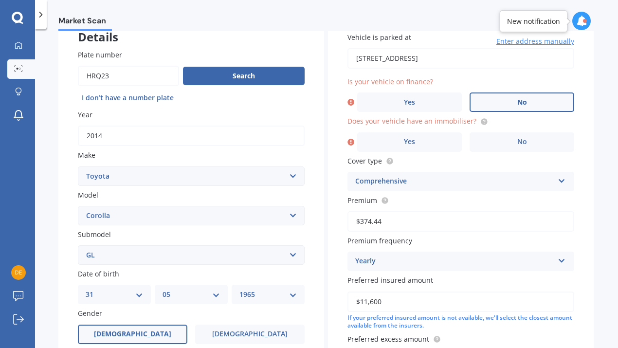
click at [528, 101] on label "No" at bounding box center [521, 101] width 105 height 19
click at [0, 0] on input "No" at bounding box center [0, 0] width 0 height 0
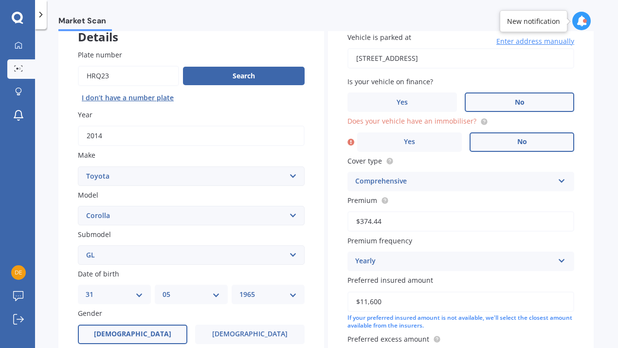
click at [512, 142] on label "No" at bounding box center [521, 141] width 105 height 19
click at [0, 0] on input "No" at bounding box center [0, 0] width 0 height 0
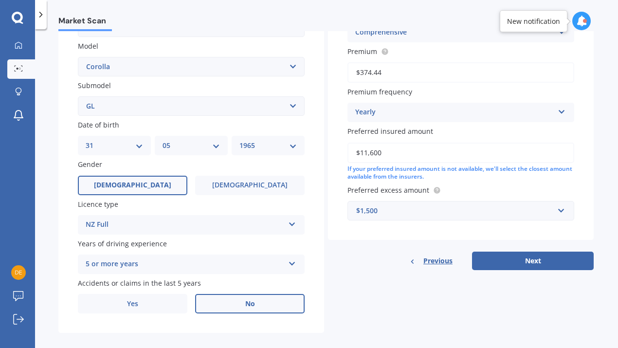
scroll to position [221, 0]
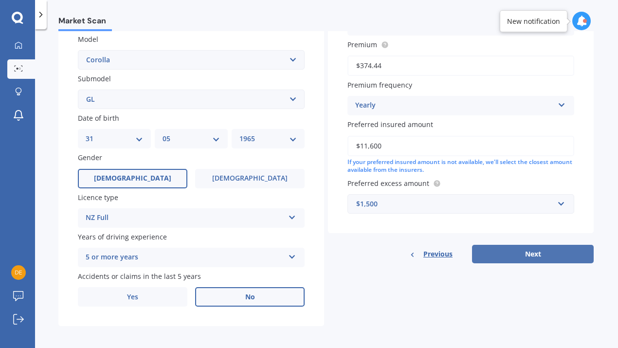
click at [518, 251] on button "Next" at bounding box center [533, 254] width 122 height 18
select select "31"
select select "05"
select select "1965"
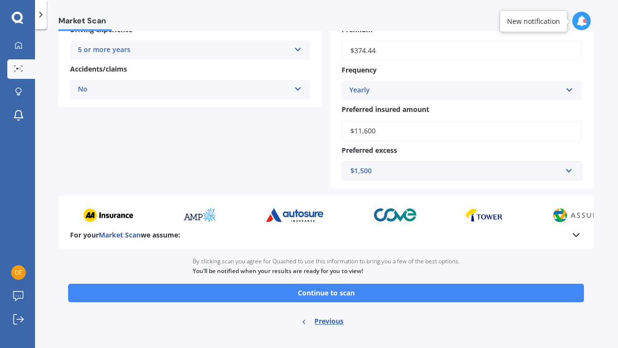
scroll to position [222, 0]
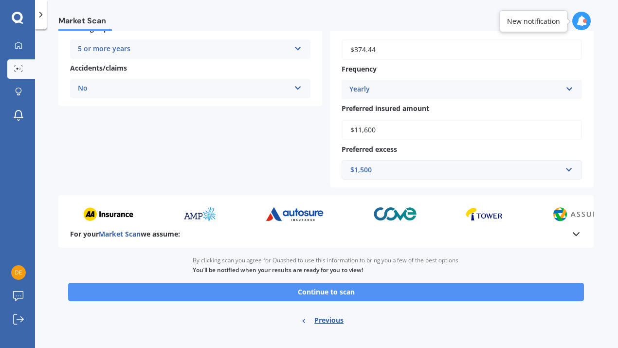
click at [311, 287] on button "Continue to scan" at bounding box center [326, 292] width 516 height 18
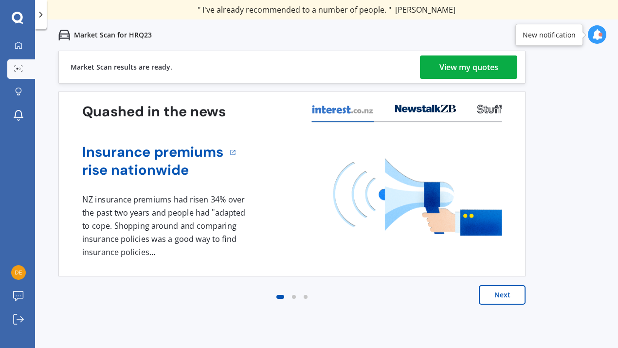
click at [459, 70] on div "View my quotes" at bounding box center [468, 66] width 59 height 23
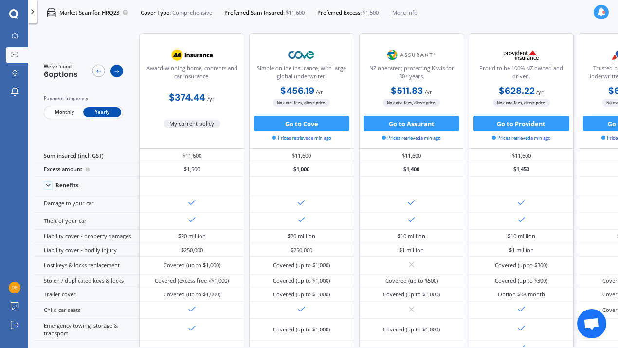
click at [119, 69] on icon at bounding box center [117, 71] width 6 height 6
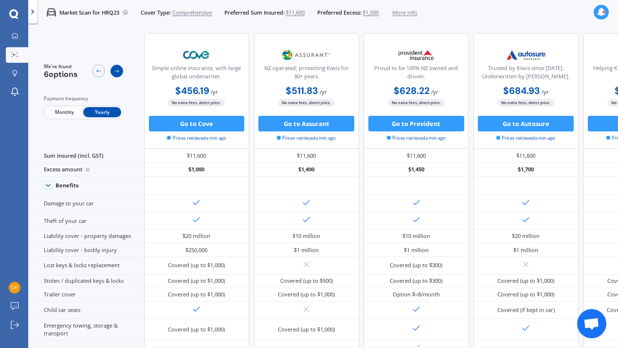
click at [119, 70] on icon at bounding box center [117, 71] width 6 height 6
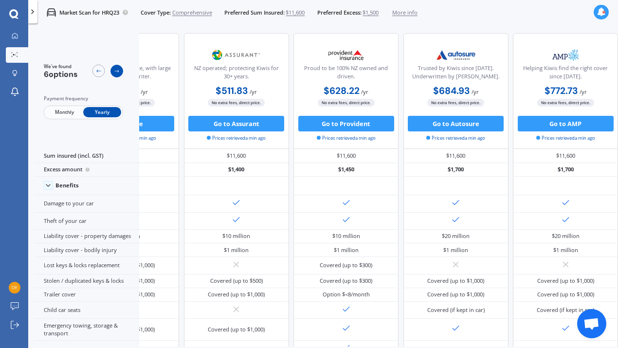
click at [119, 70] on icon at bounding box center [117, 71] width 6 height 6
click at [102, 71] on icon at bounding box center [98, 71] width 6 height 6
click at [99, 71] on icon at bounding box center [98, 71] width 4 height 3
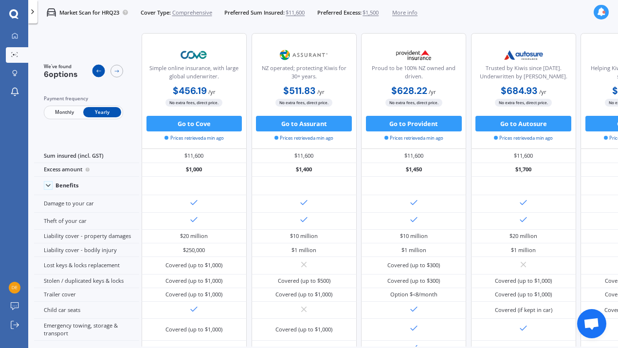
scroll to position [0, 92]
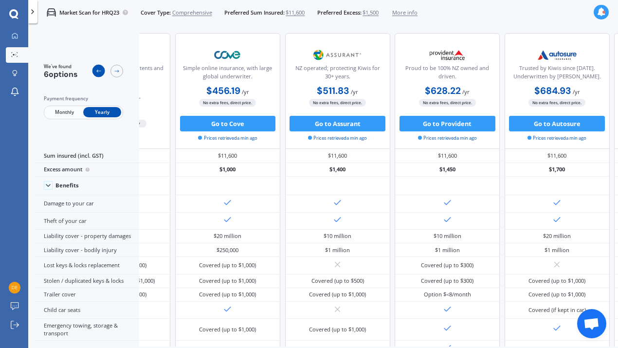
click at [98, 71] on icon at bounding box center [98, 71] width 6 height 6
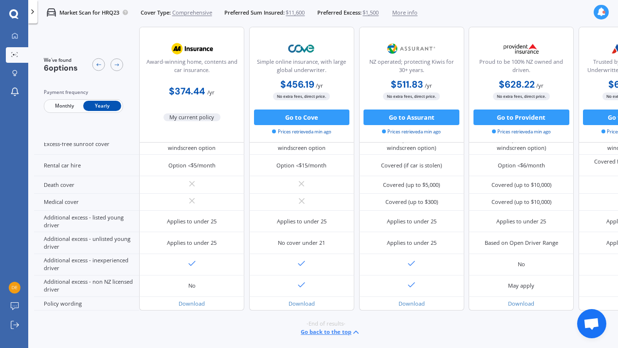
scroll to position [427, 0]
click at [614, 128] on div "We've found 6 options Payment frequency Monthly Yearly Award-winning home, cont…" at bounding box center [326, 187] width 584 height 320
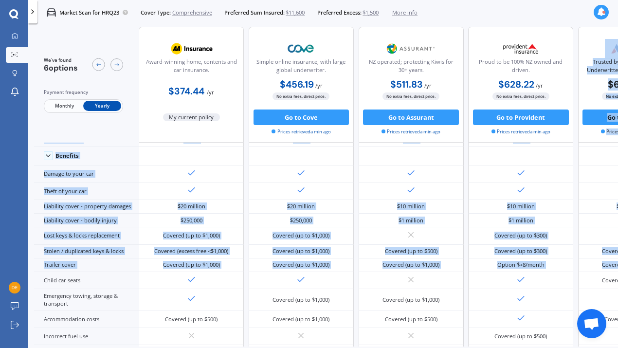
scroll to position [0, 1]
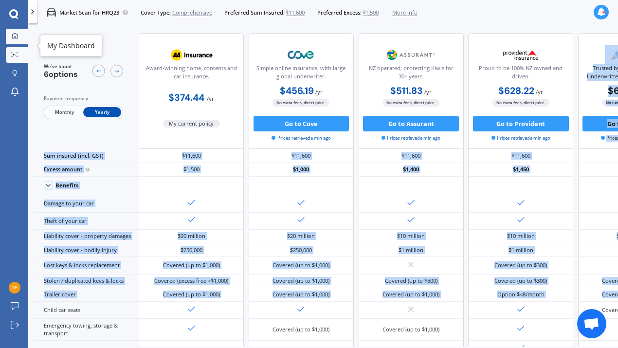
click at [12, 36] on icon at bounding box center [15, 36] width 6 height 6
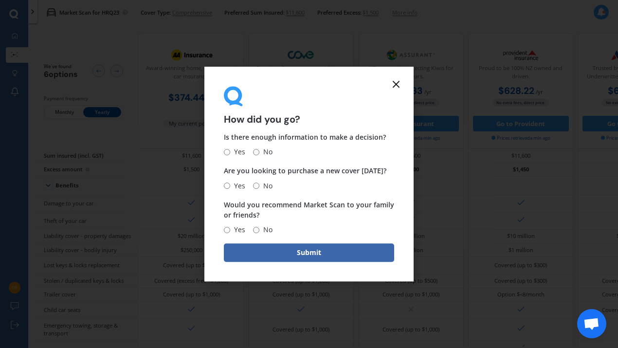
click at [232, 151] on span "Yes" at bounding box center [237, 152] width 15 height 12
click at [230, 151] on input "Yes" at bounding box center [227, 152] width 6 height 6
radio input "true"
click at [262, 186] on span "No" at bounding box center [265, 186] width 13 height 12
click at [259, 186] on input "No" at bounding box center [256, 185] width 6 height 6
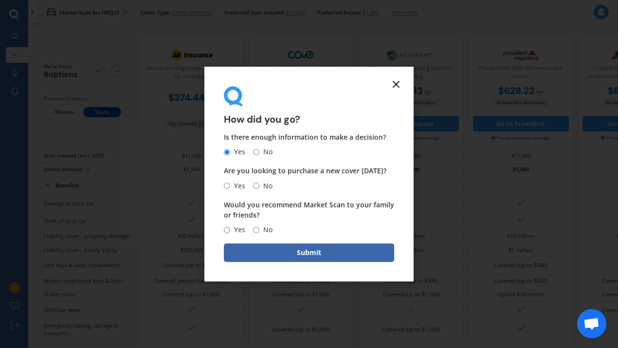
radio input "true"
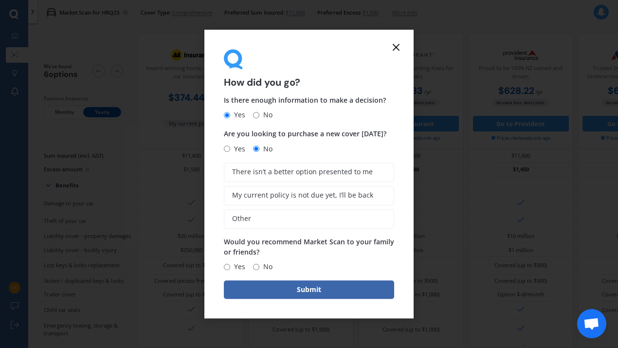
click at [256, 185] on div "There isn’t a better option presented to me My current policy is not due yet, I…" at bounding box center [309, 195] width 170 height 66
click at [259, 174] on span "There isn’t a better option presented to me" at bounding box center [302, 172] width 141 height 8
click at [0, 0] on input "There isn’t a better option presented to me" at bounding box center [0, 0] width 0 height 0
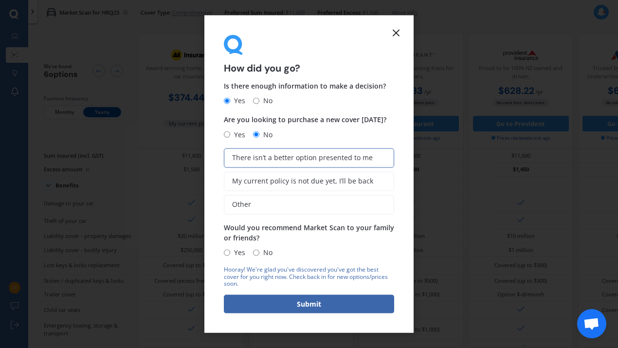
click at [228, 252] on input "Yes" at bounding box center [227, 252] width 6 height 6
radio input "true"
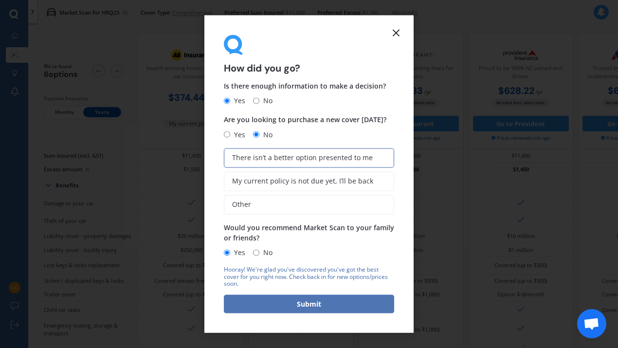
click at [287, 300] on button "Submit" at bounding box center [309, 304] width 170 height 18
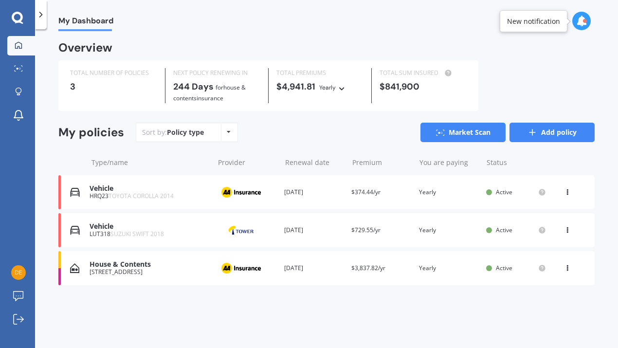
click at [554, 129] on link "Add policy" at bounding box center [551, 132] width 85 height 19
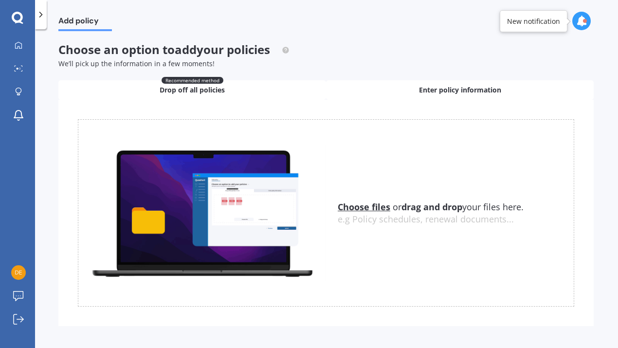
click at [455, 93] on span "Enter policy information" at bounding box center [460, 90] width 82 height 10
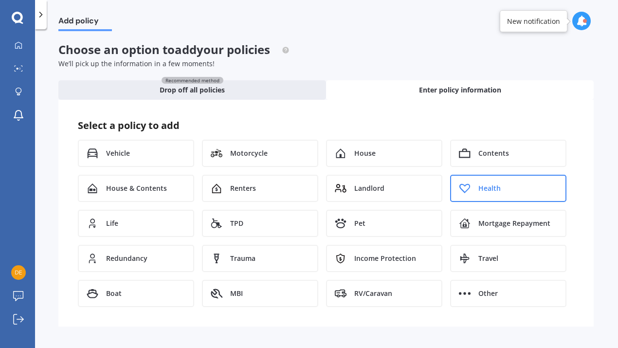
click at [496, 188] on span "Health" at bounding box center [489, 188] width 22 height 10
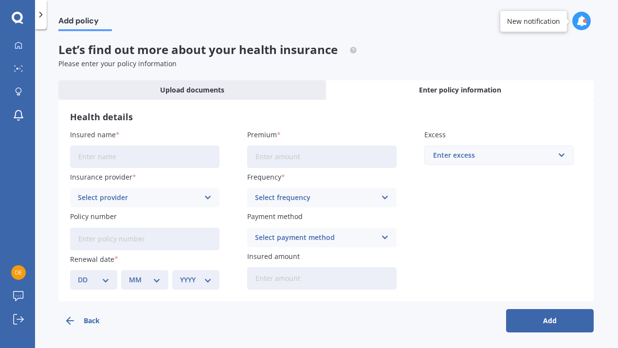
click at [91, 158] on input "Insured name" at bounding box center [144, 156] width 149 height 22
type input "Southern Cross"
click at [254, 153] on input "Premium" at bounding box center [321, 156] width 149 height 22
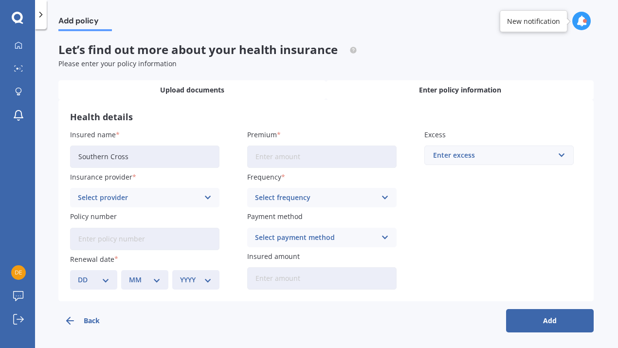
click at [187, 90] on span "Upload documents" at bounding box center [192, 90] width 64 height 10
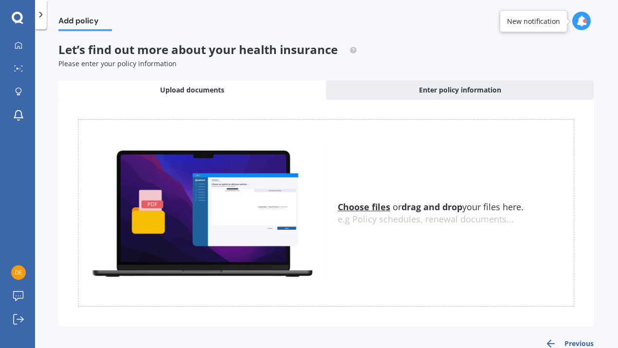
click at [362, 207] on u "Choose files" at bounding box center [364, 207] width 53 height 12
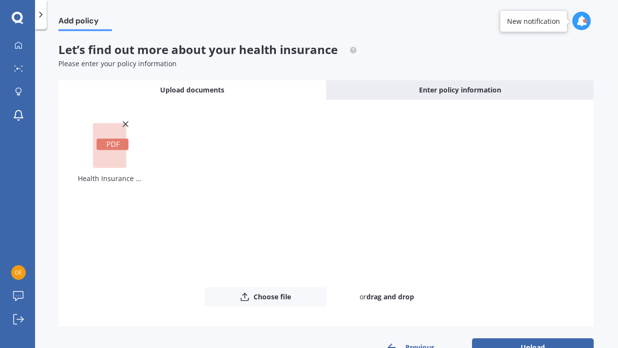
scroll to position [26, 0]
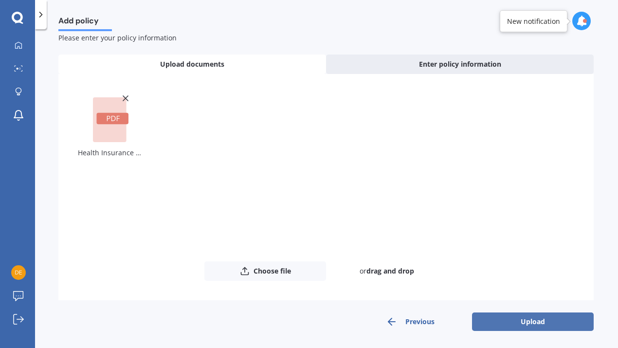
click at [522, 318] on button "Upload" at bounding box center [533, 321] width 122 height 18
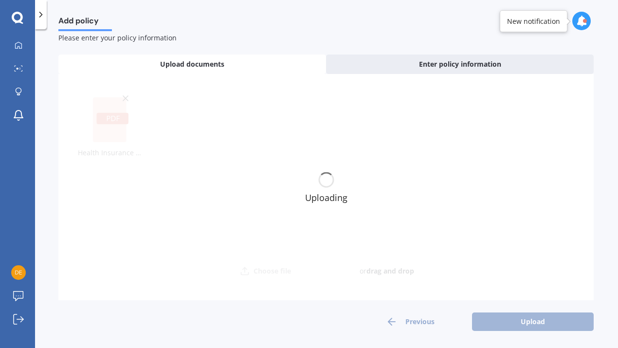
scroll to position [0, 0]
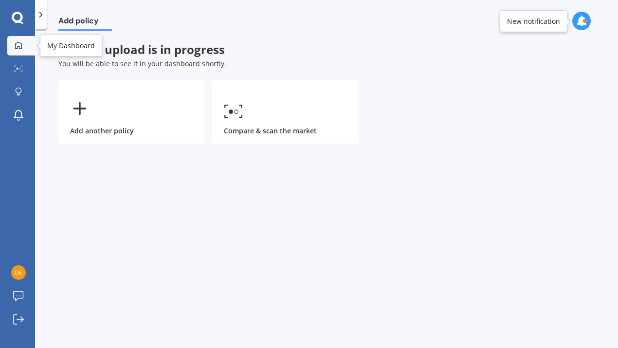
click at [17, 43] on icon at bounding box center [18, 44] width 7 height 7
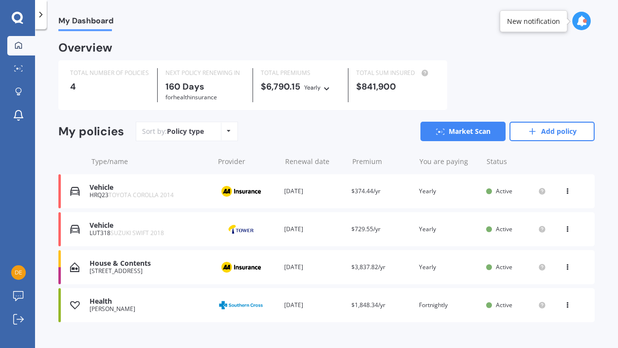
click at [99, 300] on div "Health" at bounding box center [148, 301] width 119 height 8
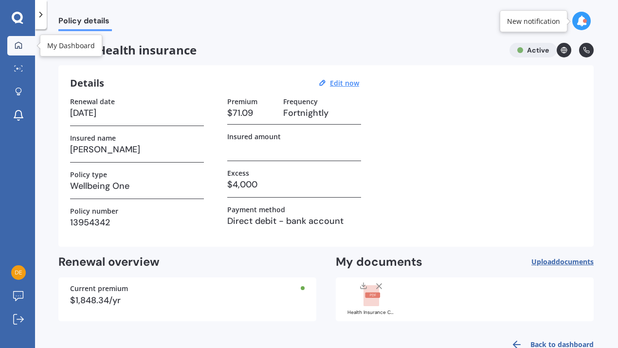
click at [20, 44] on icon at bounding box center [19, 45] width 8 height 8
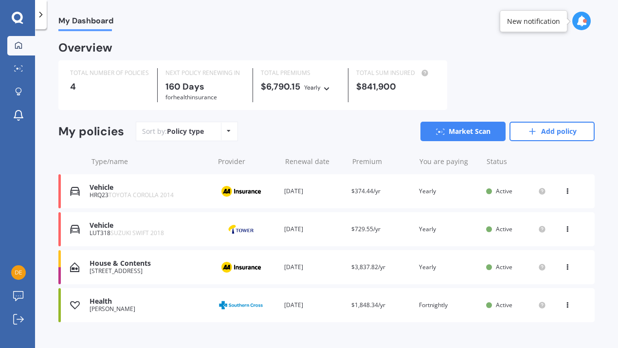
click at [564, 304] on icon at bounding box center [567, 303] width 7 height 6
click at [563, 303] on div "View option" at bounding box center [546, 305] width 96 height 18
click at [564, 302] on icon at bounding box center [567, 303] width 7 height 6
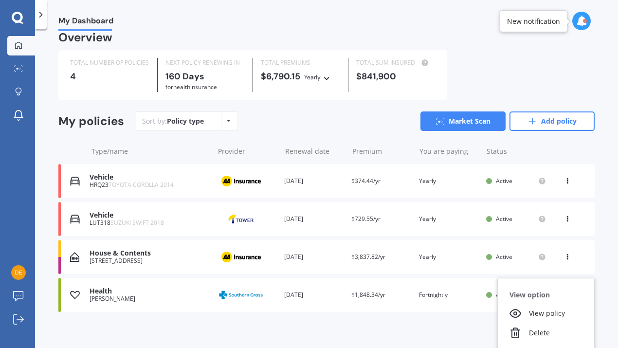
scroll to position [13, 0]
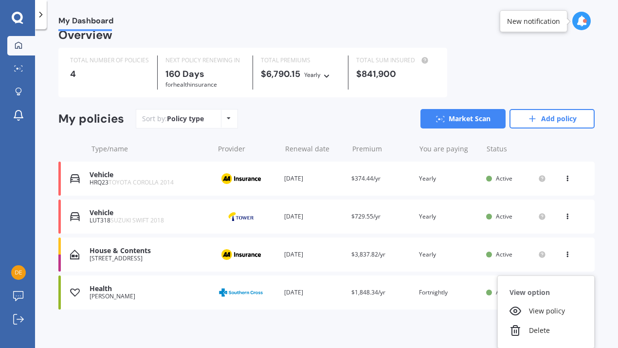
click at [564, 250] on icon at bounding box center [567, 253] width 7 height 6
click at [119, 293] on div "[PERSON_NAME]" at bounding box center [148, 296] width 119 height 7
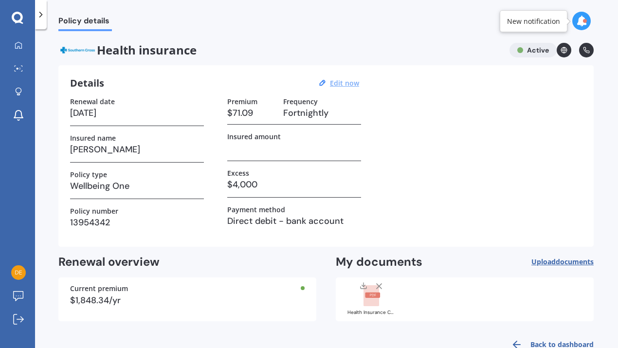
click at [343, 81] on u "Edit now" at bounding box center [344, 82] width 29 height 9
select select "07"
select select "02"
select select "2026"
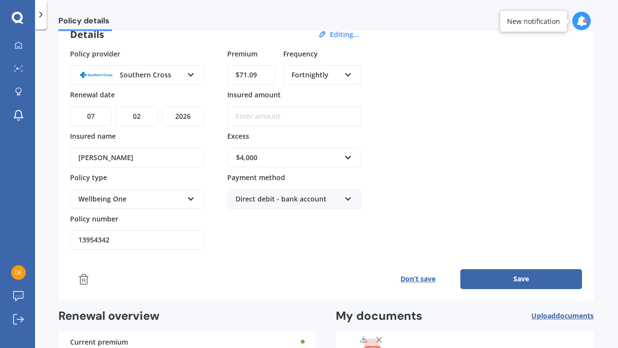
scroll to position [127, 0]
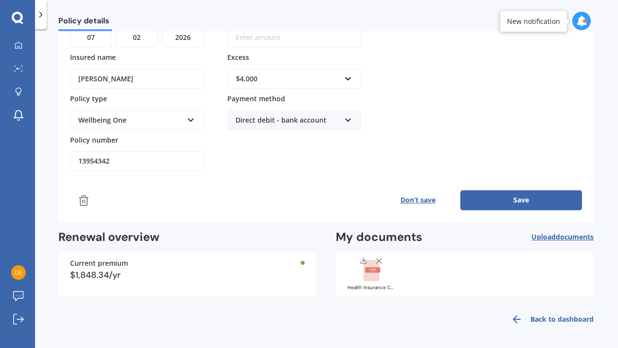
click at [516, 197] on button "Save" at bounding box center [521, 199] width 122 height 19
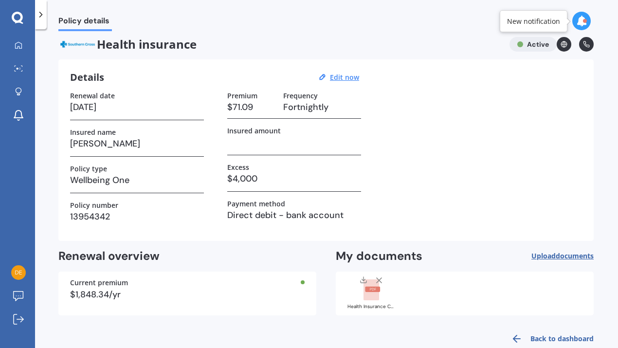
scroll to position [25, 0]
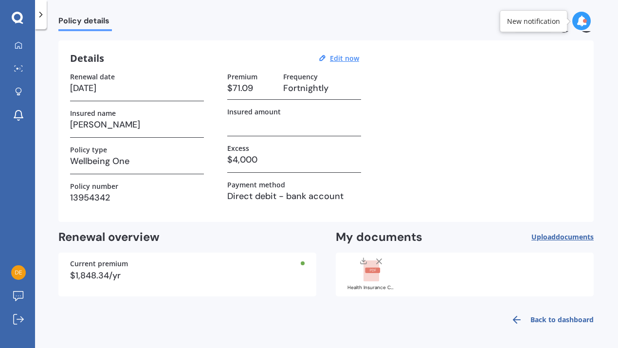
click at [549, 319] on link "Back to dashboard" at bounding box center [549, 319] width 89 height 23
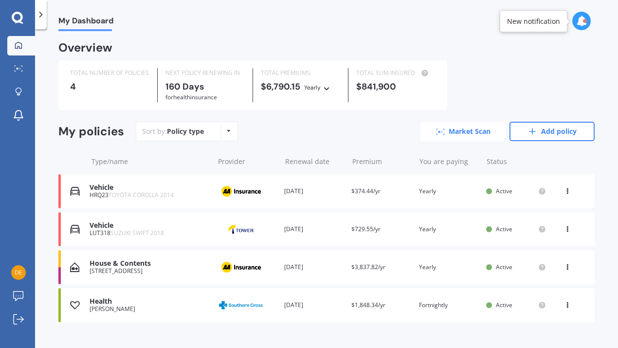
click at [460, 130] on link "Market Scan" at bounding box center [462, 131] width 85 height 19
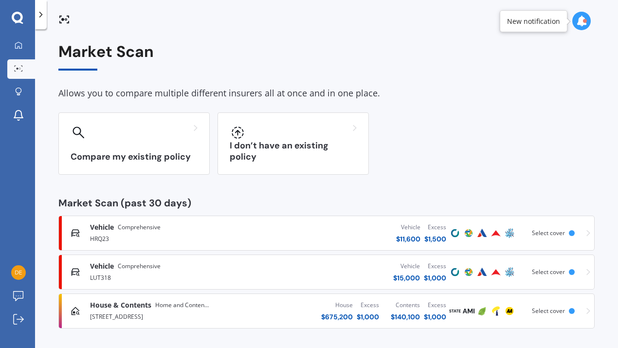
scroll to position [1, 0]
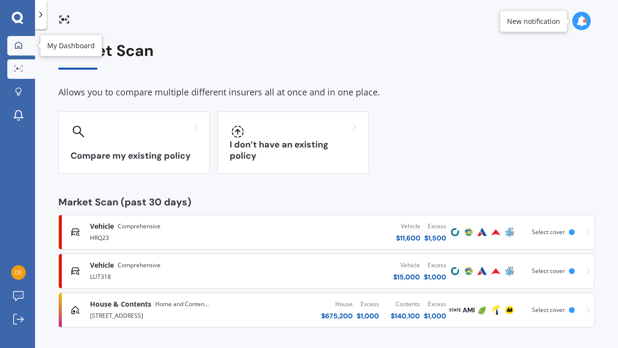
click at [17, 44] on icon at bounding box center [19, 45] width 8 height 8
